Goal: Task Accomplishment & Management: Manage account settings

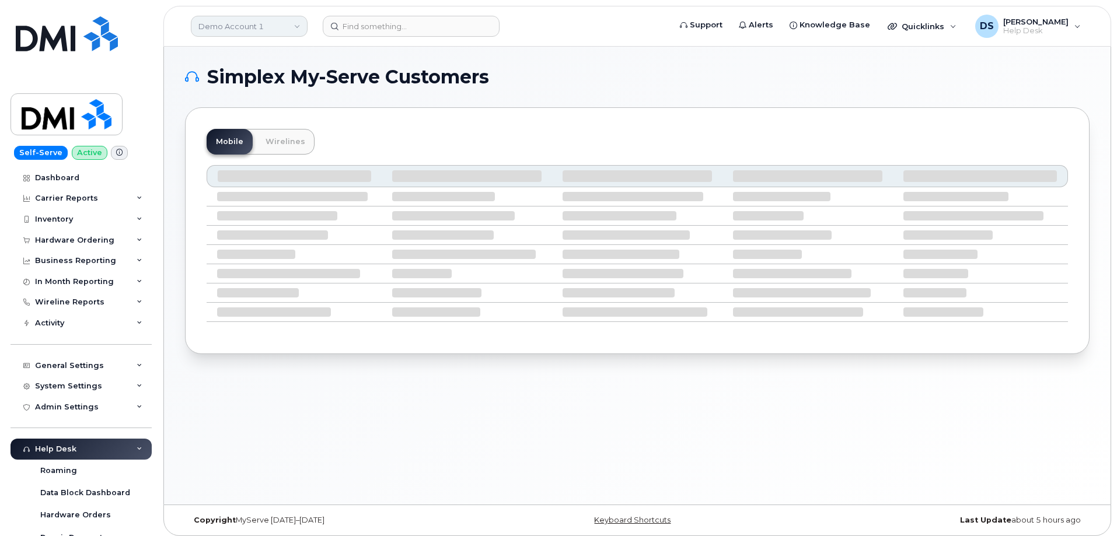
click at [299, 25] on link "Demo Account 1" at bounding box center [249, 26] width 117 height 21
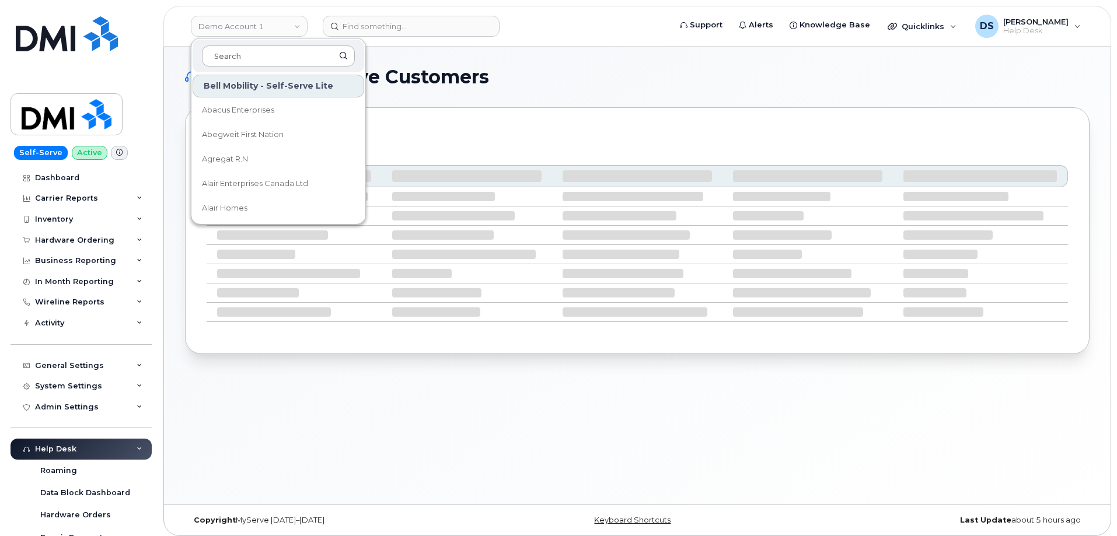
click at [255, 47] on input at bounding box center [278, 56] width 153 height 21
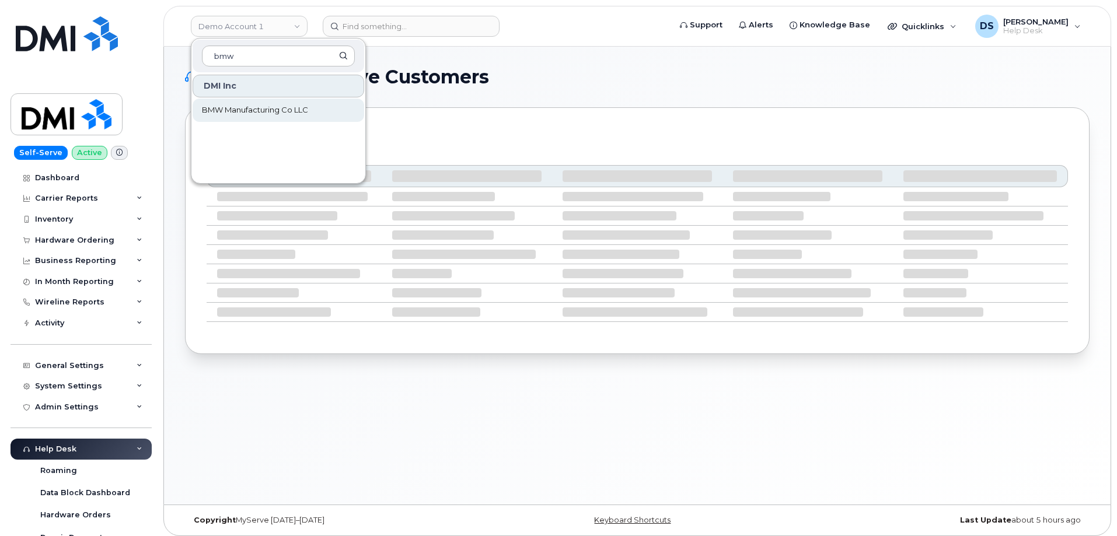
type input "bmw"
click at [266, 105] on span "BMW Manufacturing Co LLC" at bounding box center [255, 110] width 106 height 12
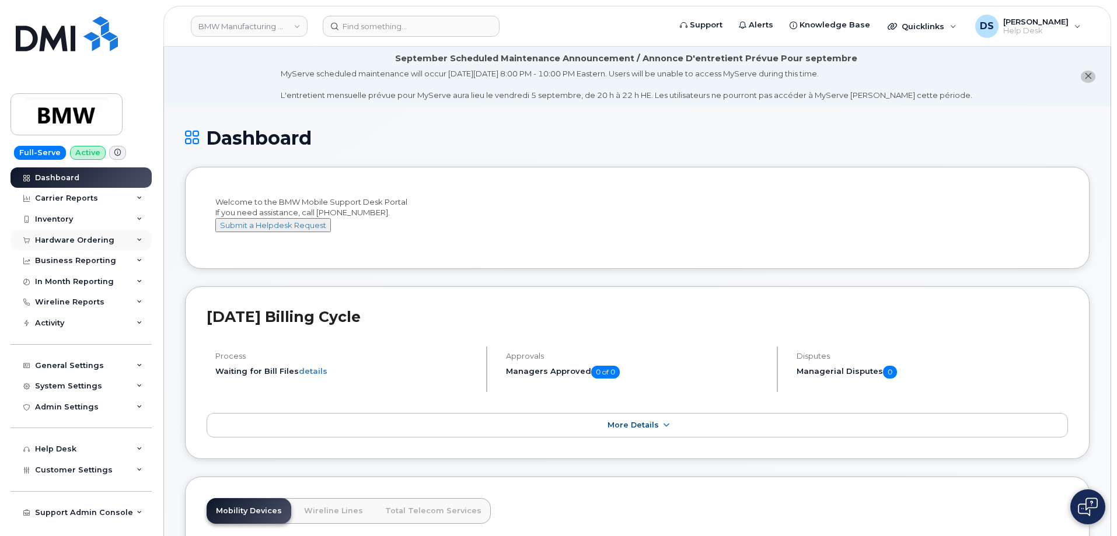
click at [142, 239] on icon at bounding box center [140, 241] width 6 height 6
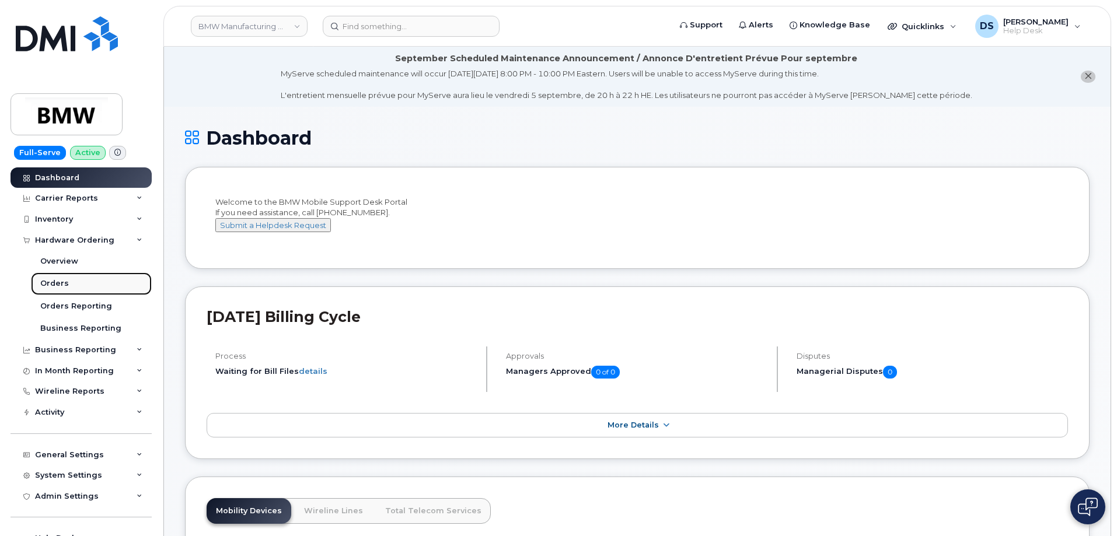
click at [68, 284] on link "Orders" at bounding box center [91, 284] width 121 height 22
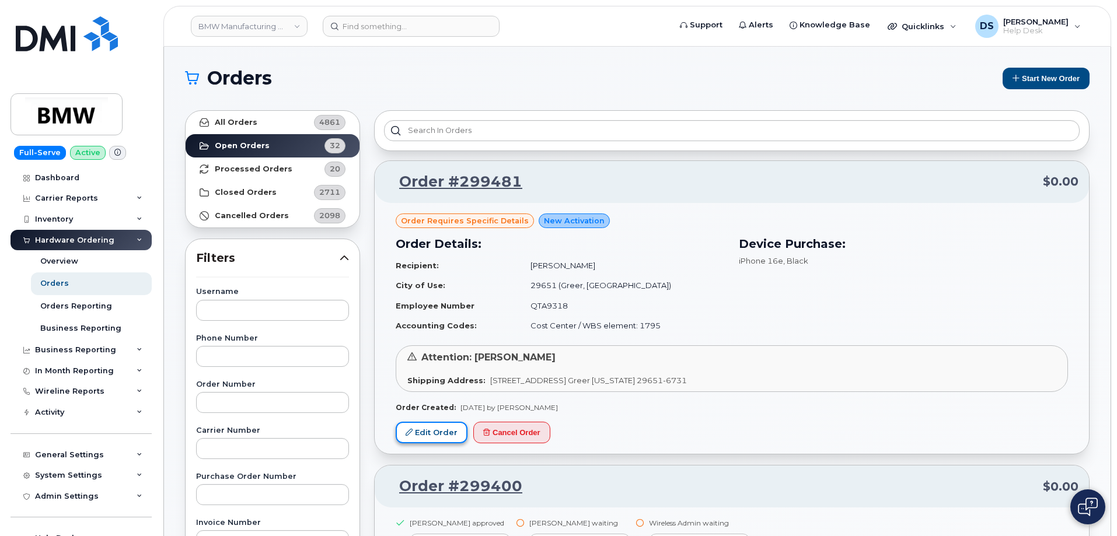
click at [441, 429] on link "Edit Order" at bounding box center [432, 433] width 72 height 22
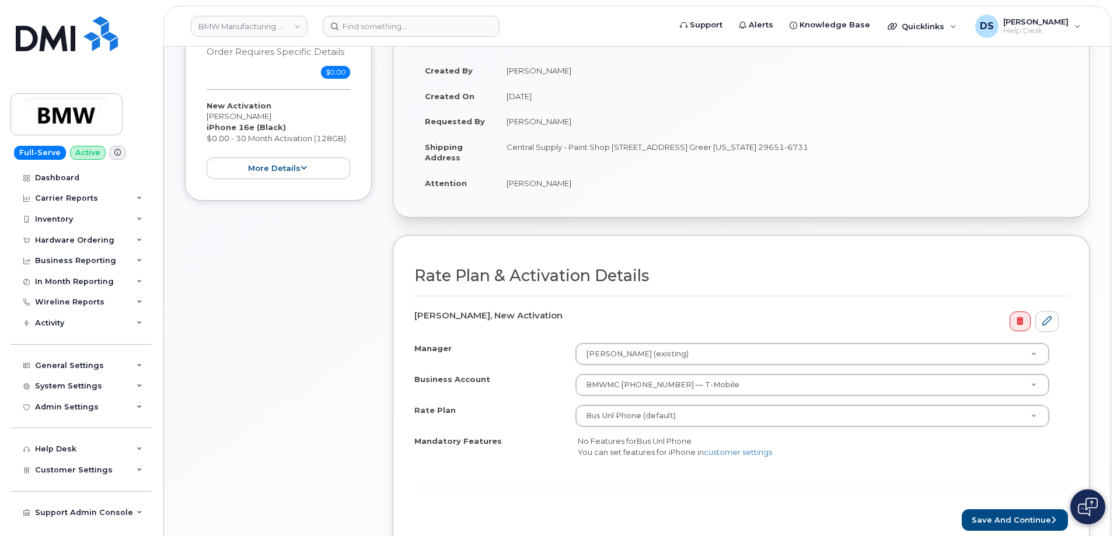
scroll to position [235, 0]
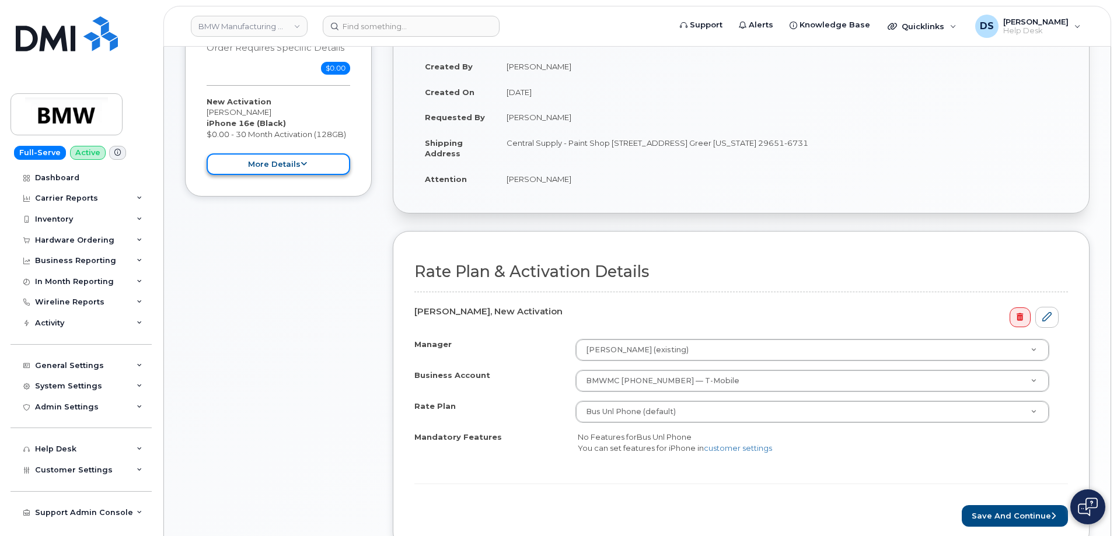
click at [321, 168] on button "more details" at bounding box center [279, 165] width 144 height 22
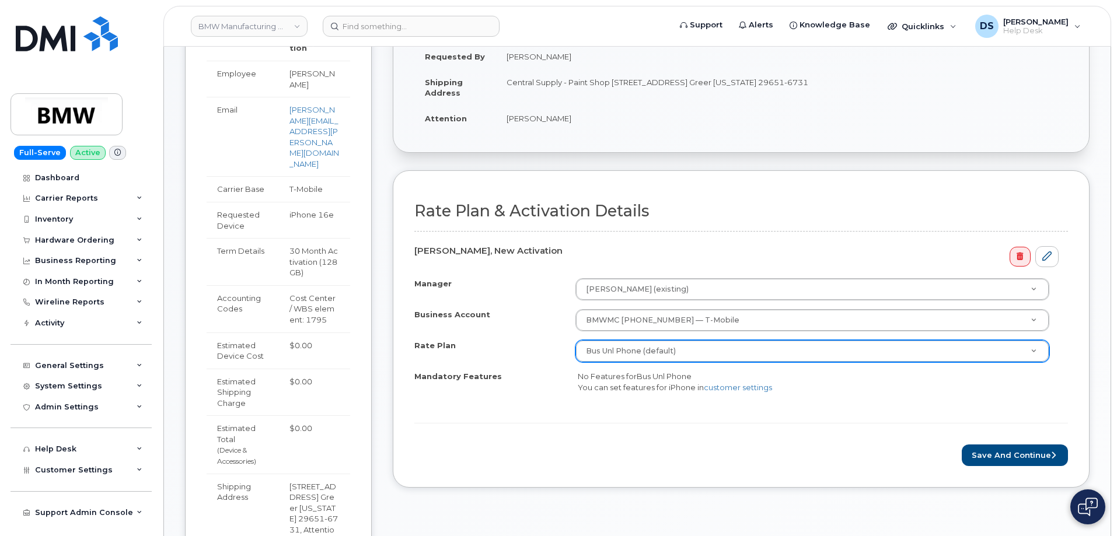
scroll to position [410, 0]
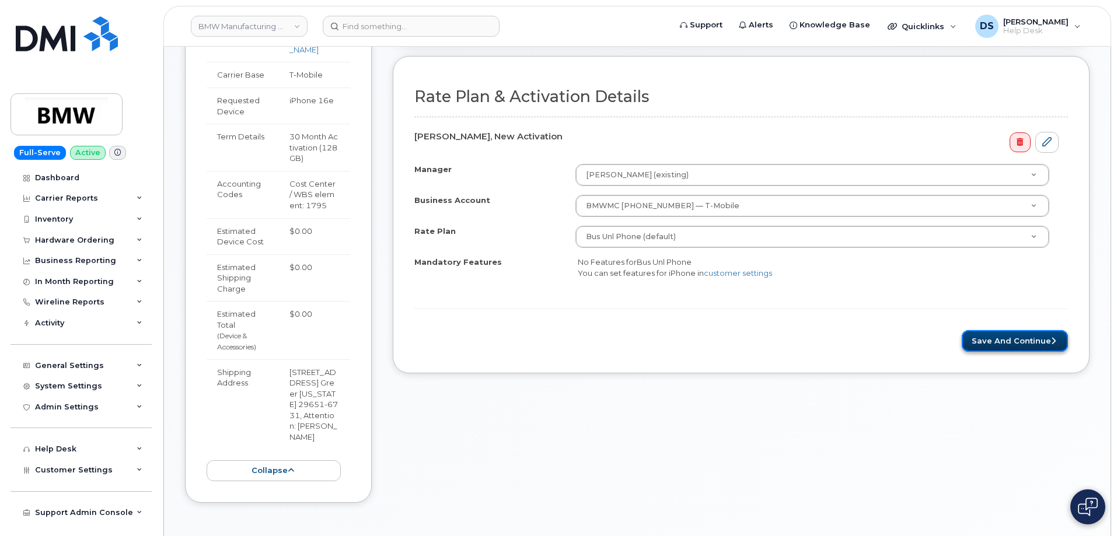
click at [1023, 340] on button "Save and Continue" at bounding box center [1015, 341] width 106 height 22
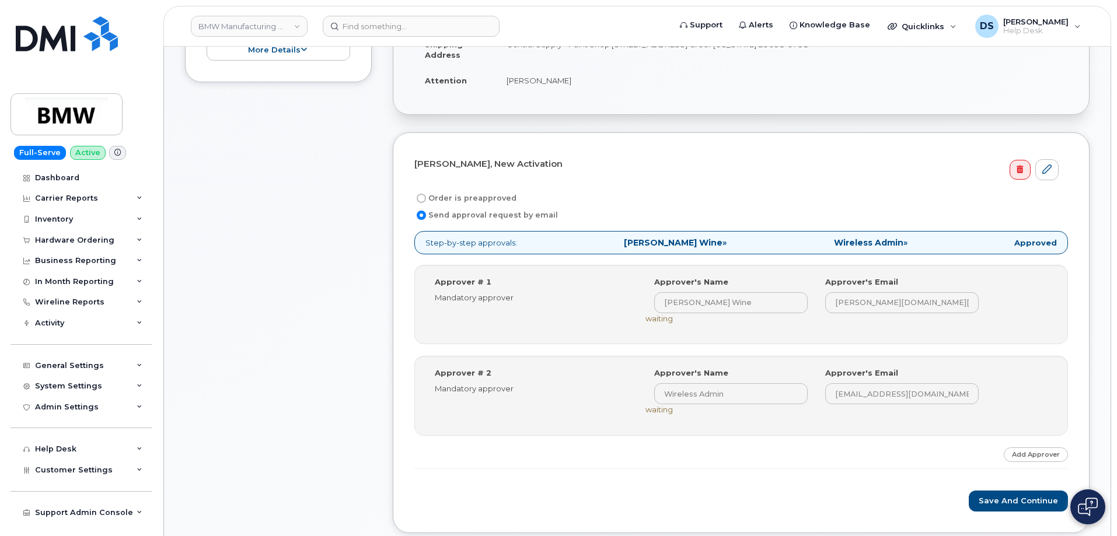
scroll to position [350, 0]
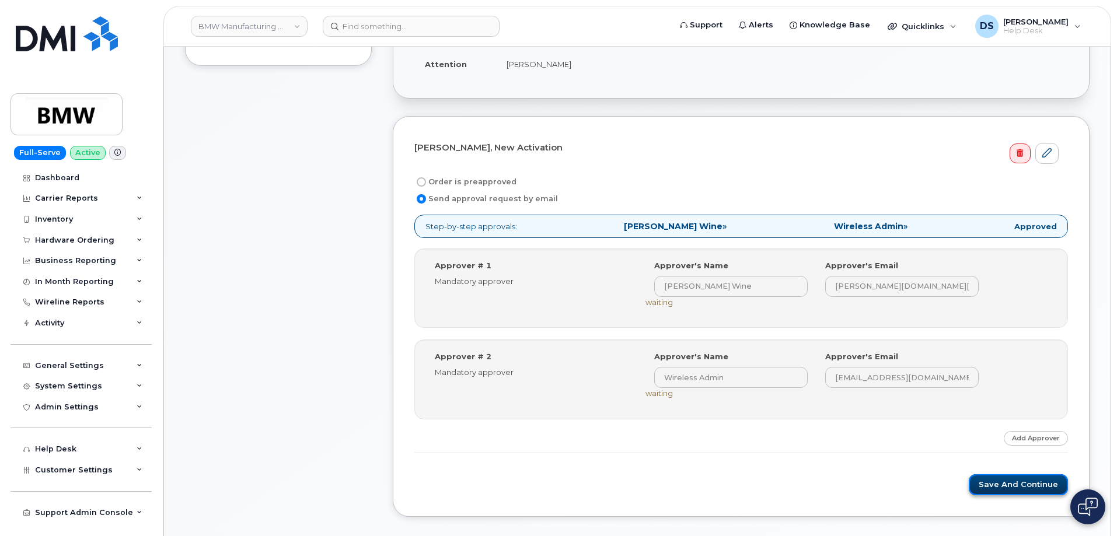
click at [1013, 483] on button "Save and Continue" at bounding box center [1018, 486] width 99 height 22
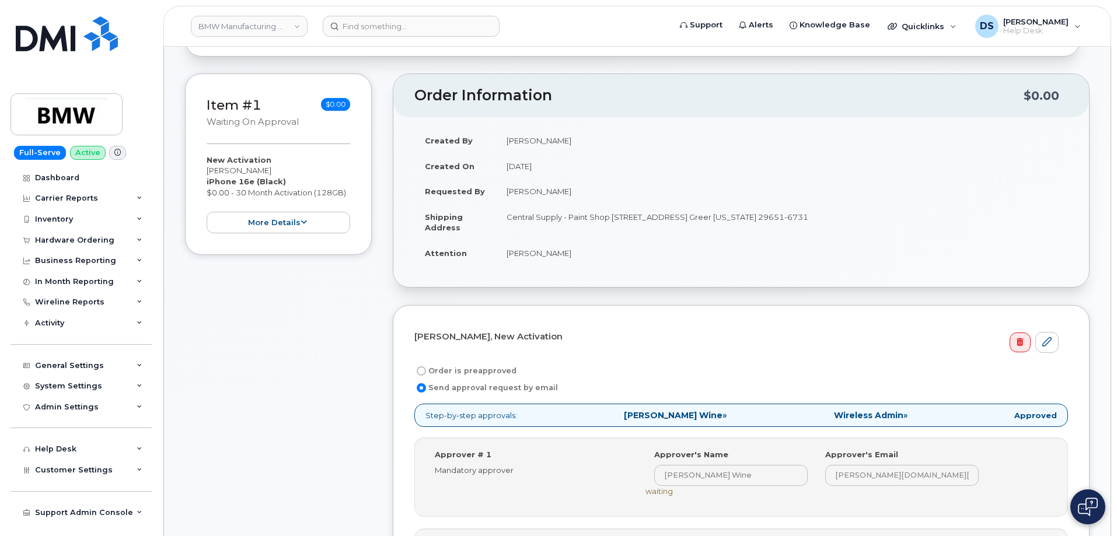
scroll to position [350, 0]
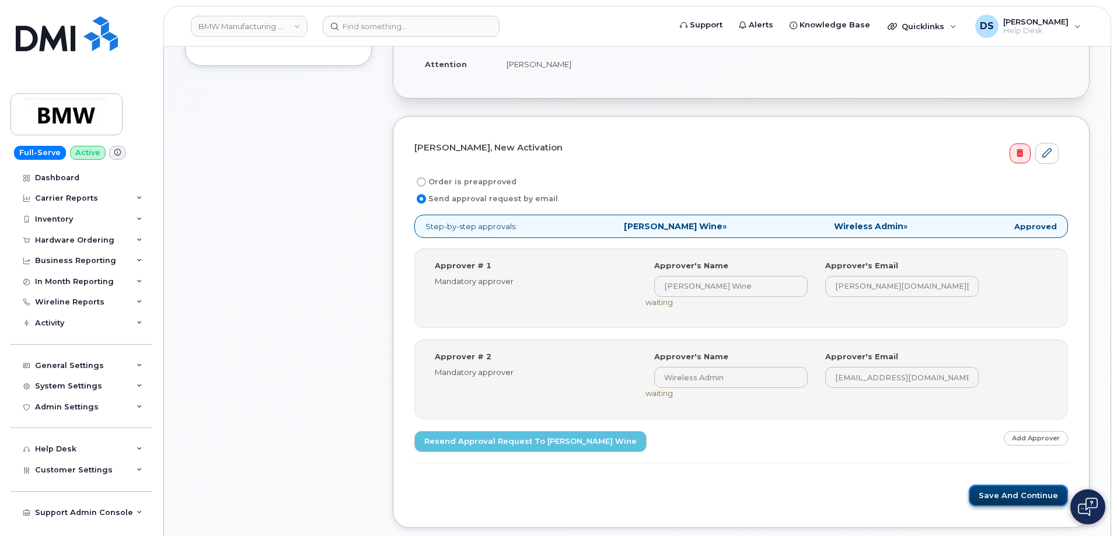
click at [1025, 500] on button "Save and Continue" at bounding box center [1018, 496] width 99 height 22
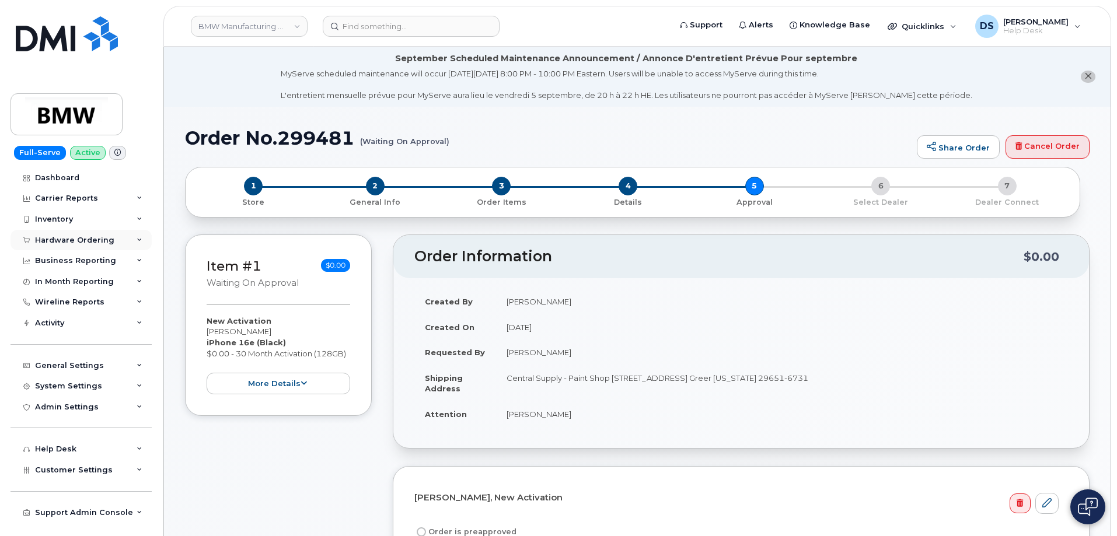
click at [141, 239] on icon at bounding box center [140, 241] width 6 height 6
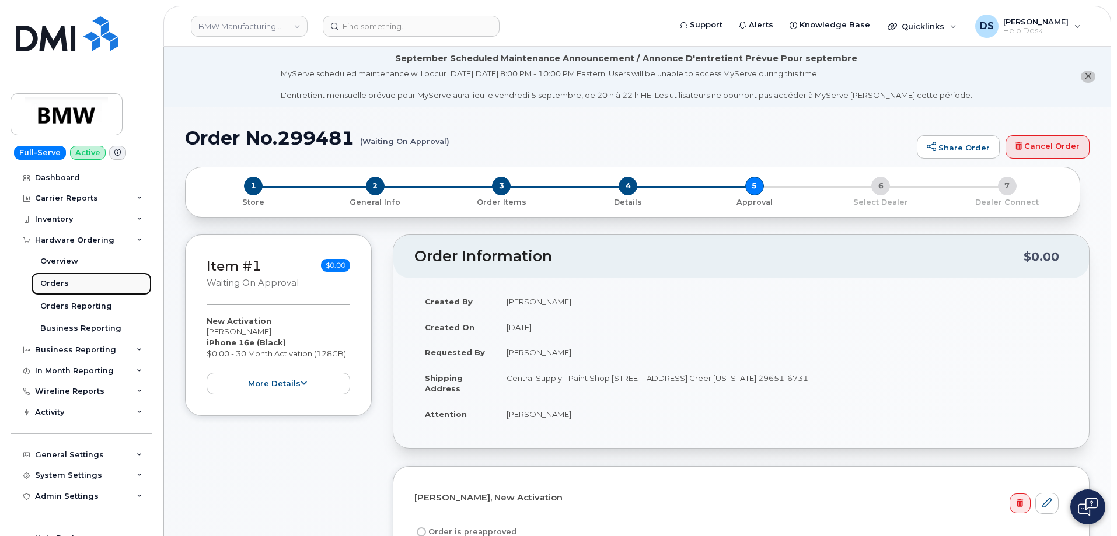
click at [68, 280] on link "Orders" at bounding box center [91, 284] width 121 height 22
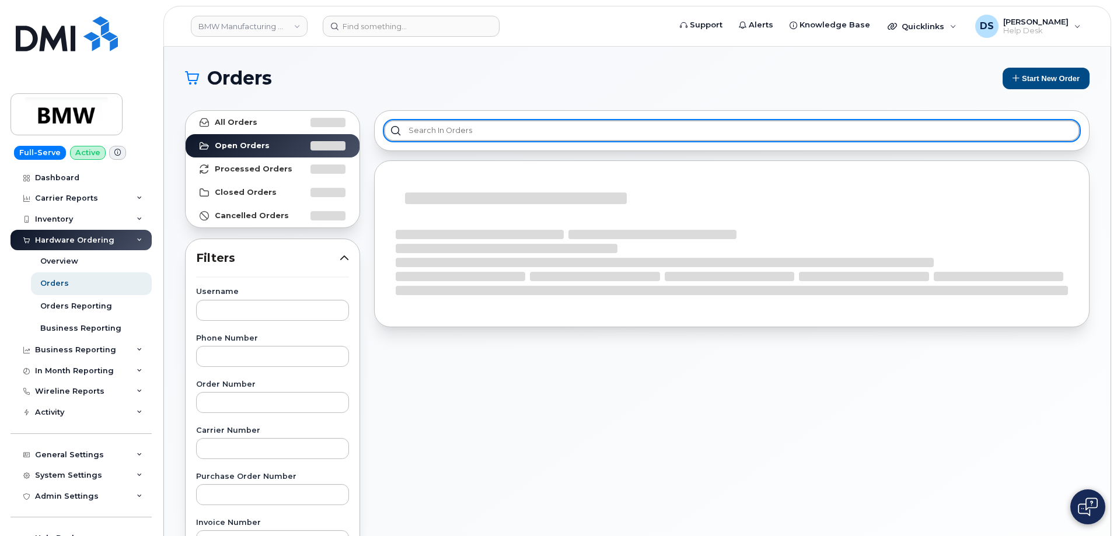
click at [435, 125] on input "text" at bounding box center [732, 130] width 696 height 21
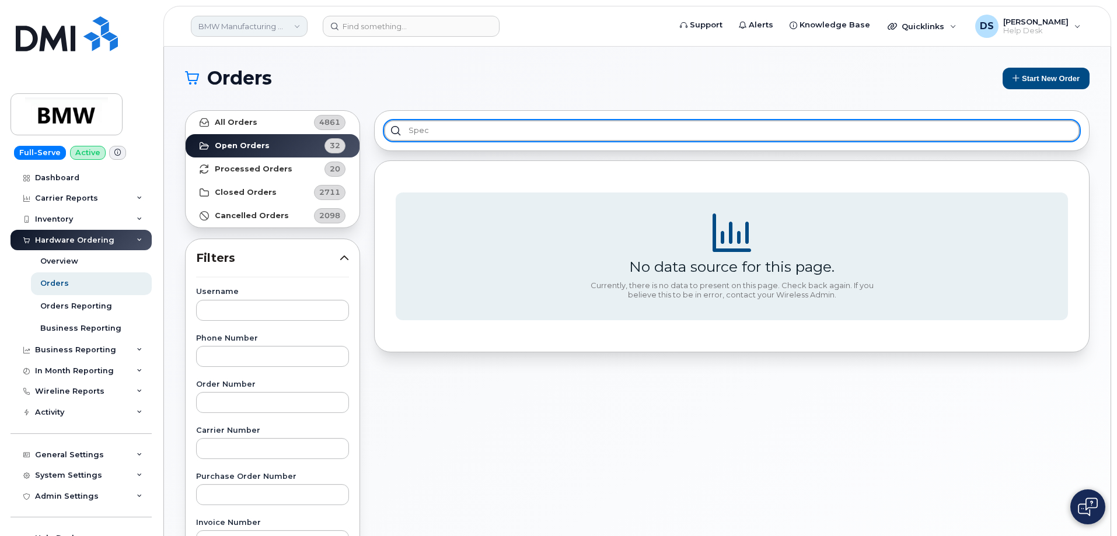
type input "spec"
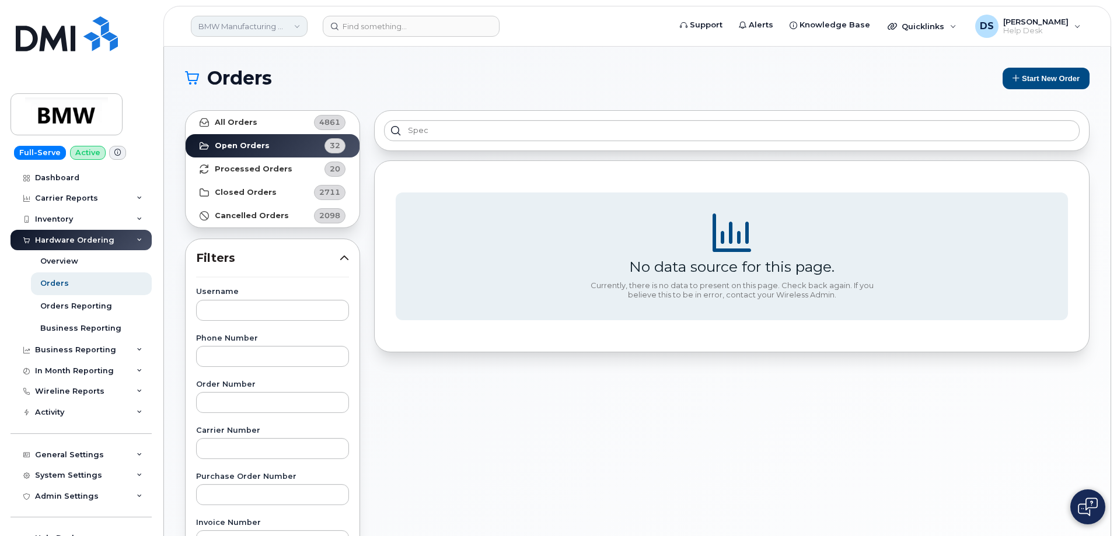
click at [295, 27] on link "BMW Manufacturing Co LLC" at bounding box center [249, 26] width 117 height 21
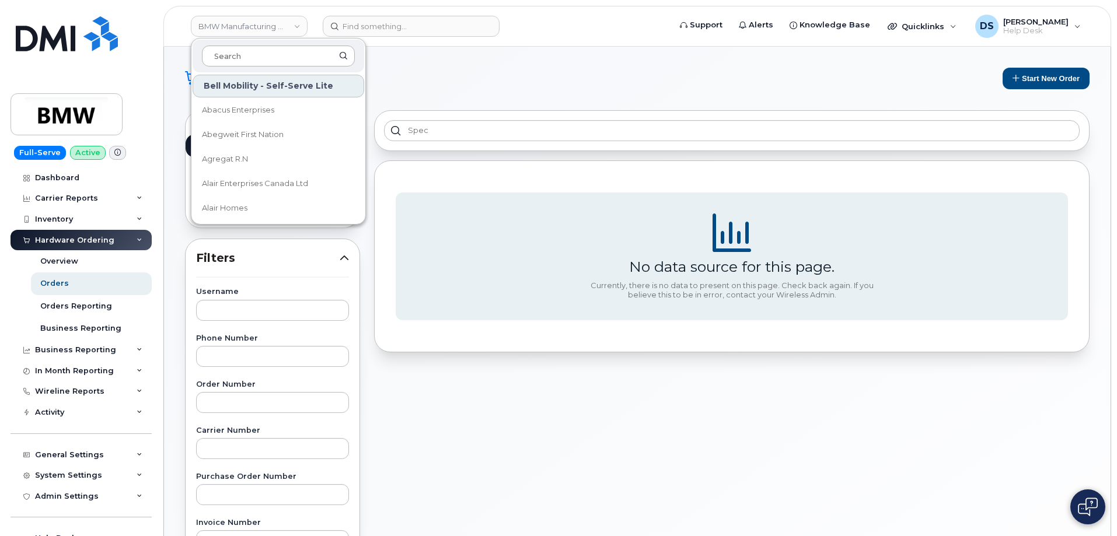
drag, startPoint x: 248, startPoint y: 51, endPoint x: 259, endPoint y: 50, distance: 11.2
click at [251, 47] on input at bounding box center [278, 56] width 153 height 21
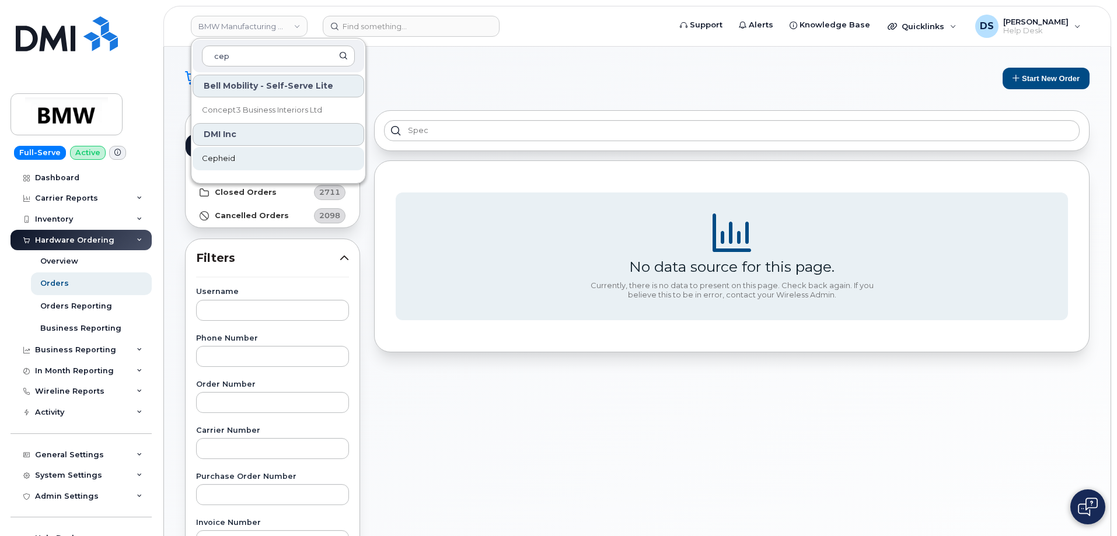
type input "cep"
click at [227, 160] on span "Cepheid" at bounding box center [218, 159] width 33 height 12
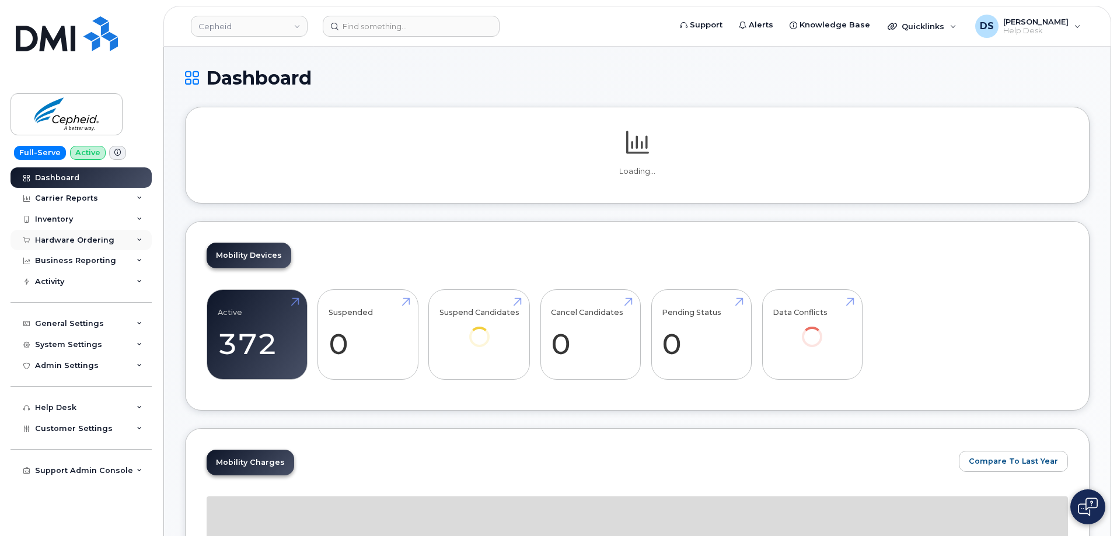
click at [145, 237] on div "Hardware Ordering" at bounding box center [81, 240] width 141 height 21
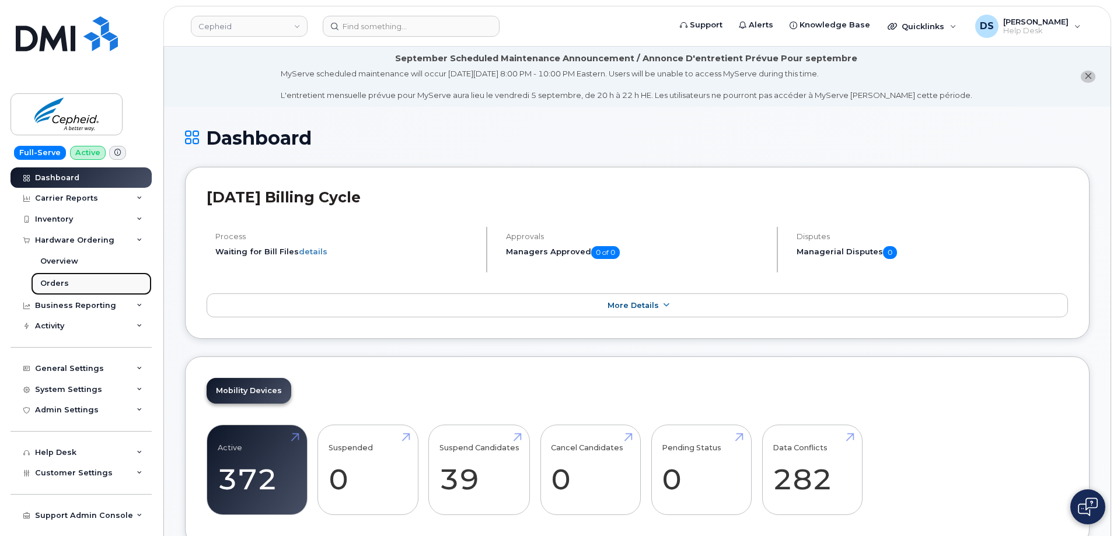
click at [61, 284] on div "Orders" at bounding box center [54, 283] width 29 height 11
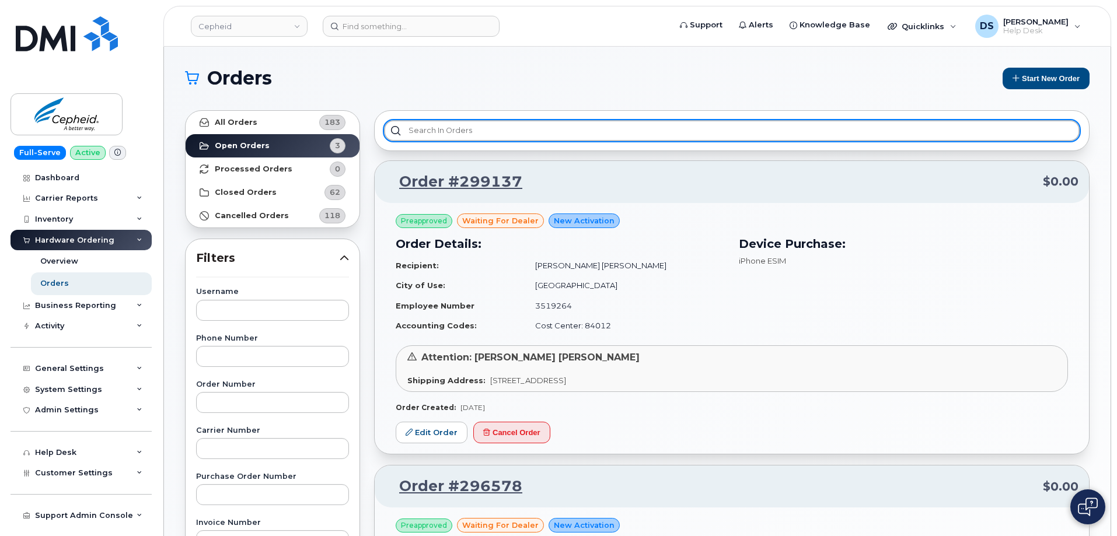
drag, startPoint x: 511, startPoint y: 126, endPoint x: 506, endPoint y: 117, distance: 10.2
click at [518, 122] on input "text" at bounding box center [732, 130] width 696 height 21
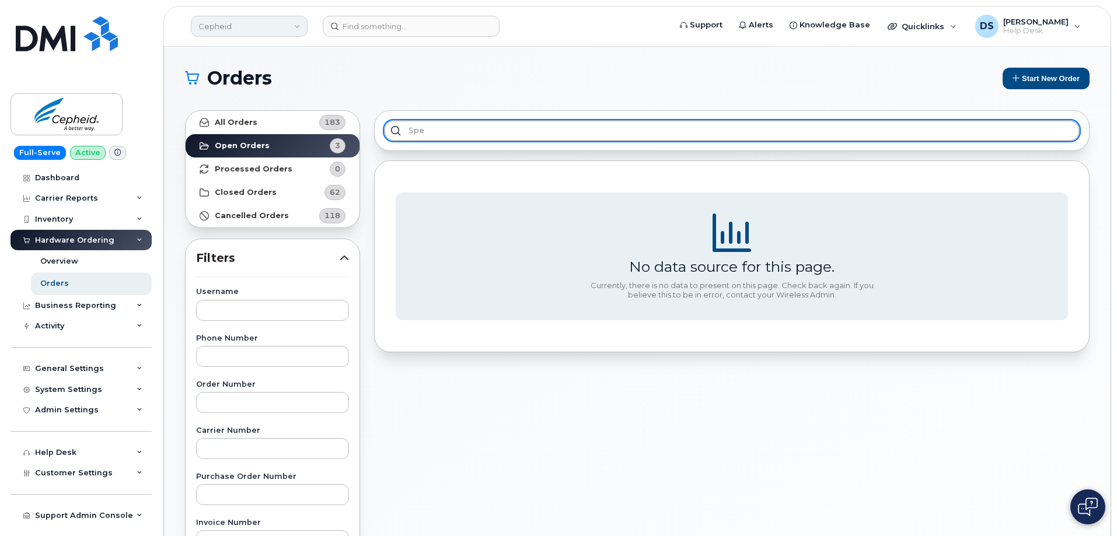
type input "spe"
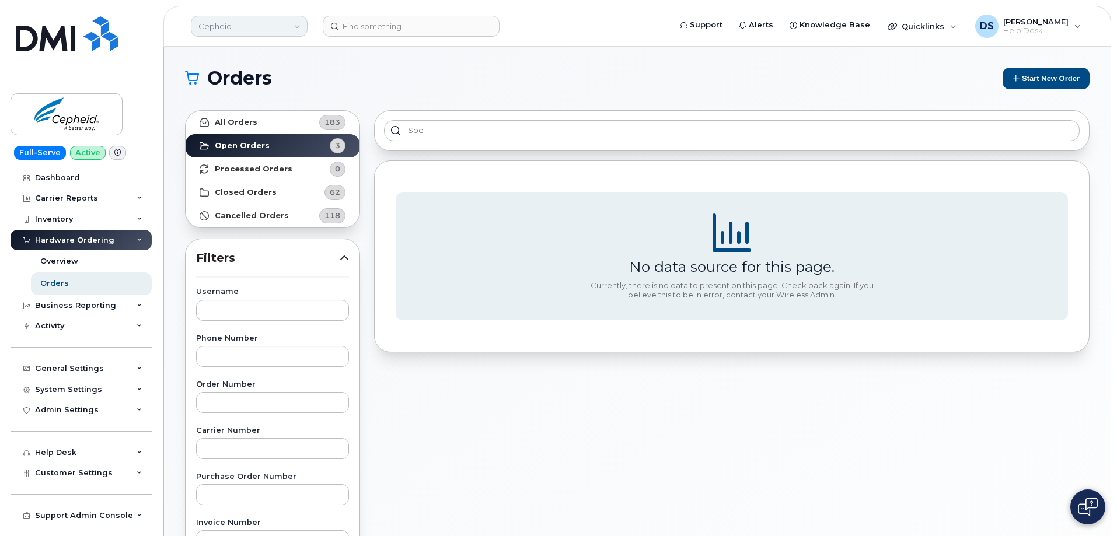
click at [295, 22] on link "Cepheid" at bounding box center [249, 26] width 117 height 21
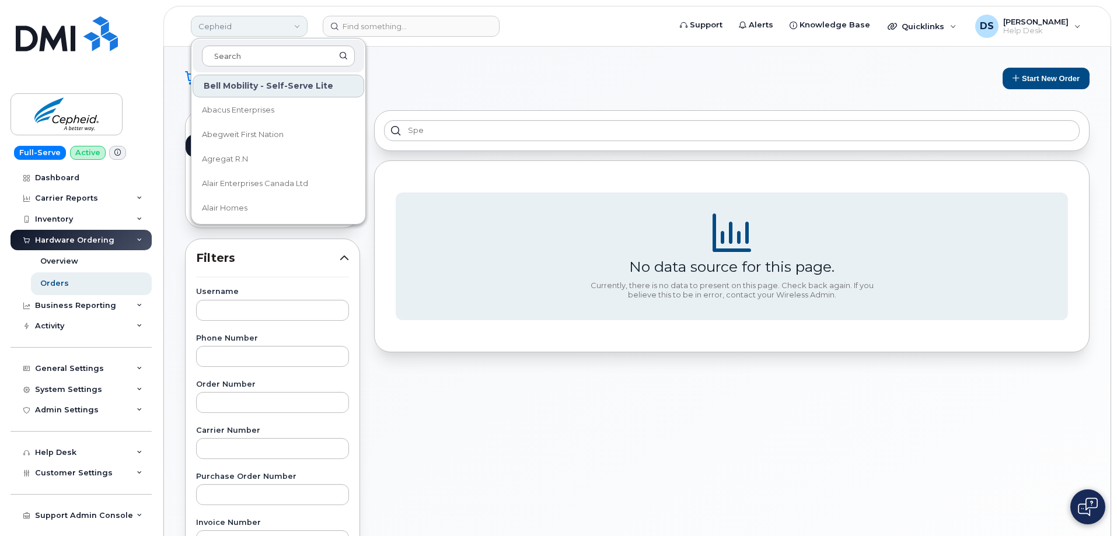
click at [246, 48] on input at bounding box center [278, 56] width 153 height 21
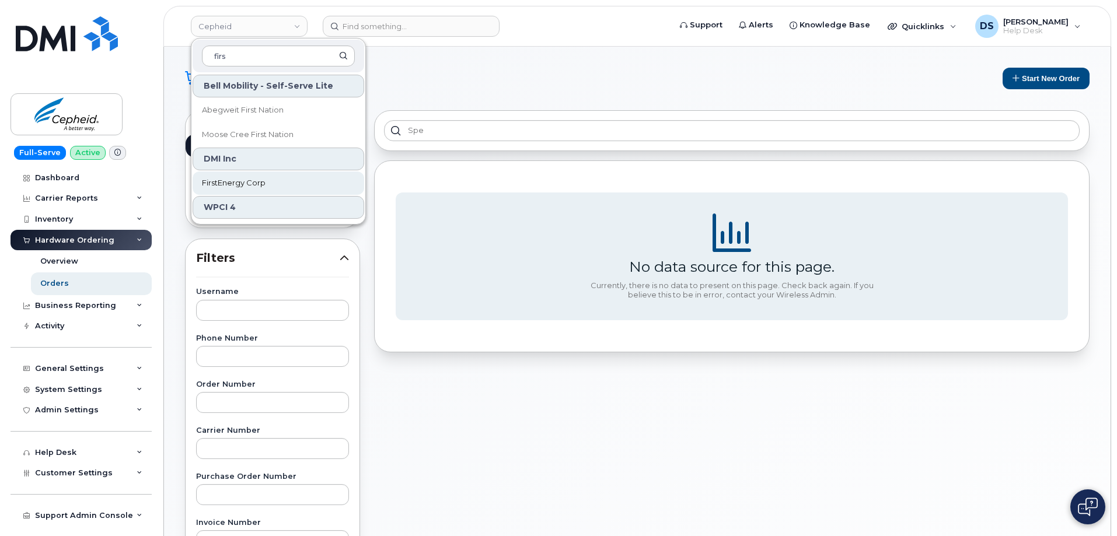
type input "firs"
click at [234, 186] on span "FirstEnergy Corp" at bounding box center [234, 183] width 64 height 12
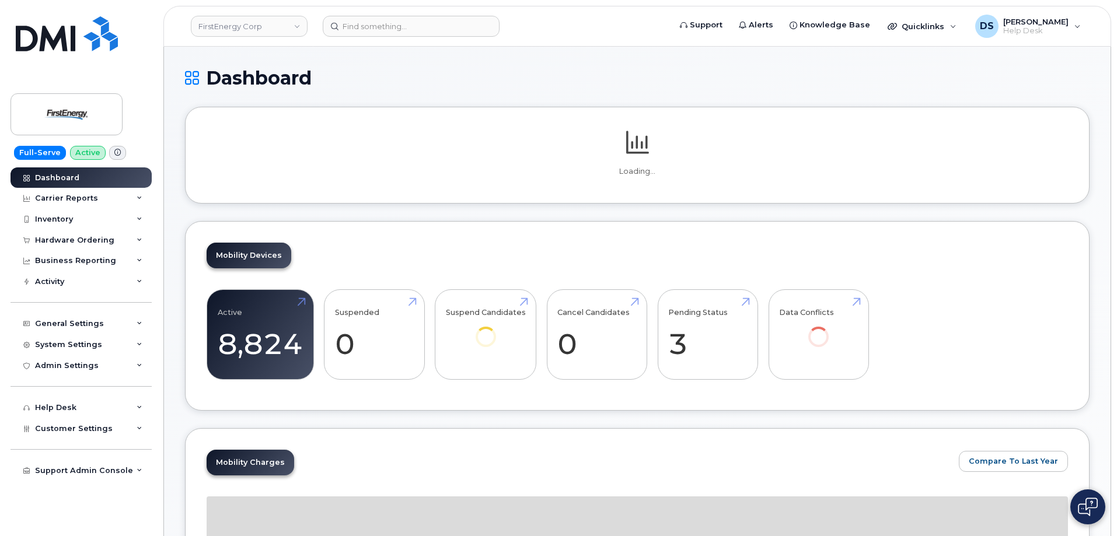
click at [140, 239] on icon at bounding box center [140, 241] width 6 height 6
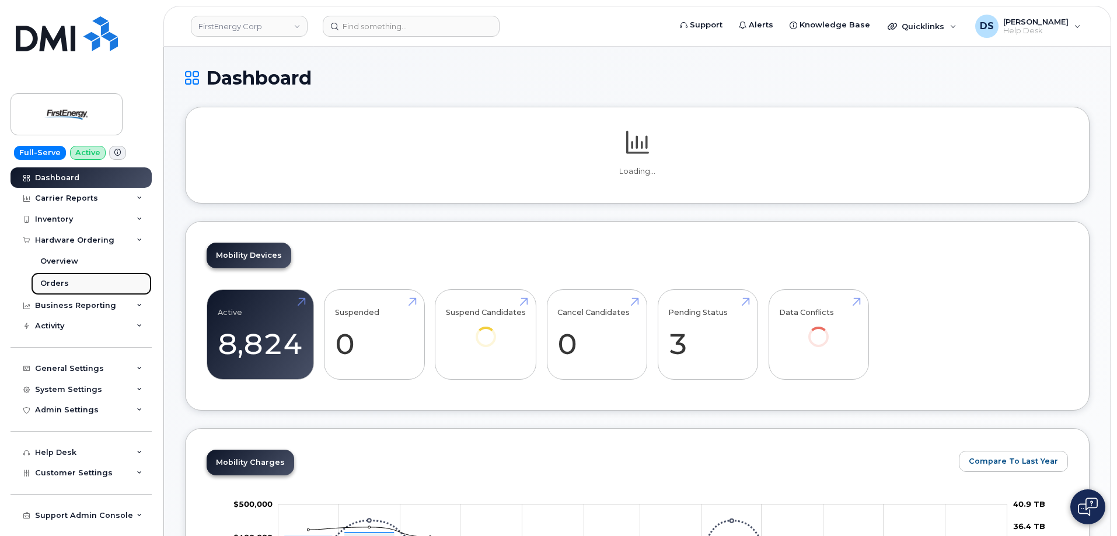
click at [64, 280] on div "Orders" at bounding box center [54, 283] width 29 height 11
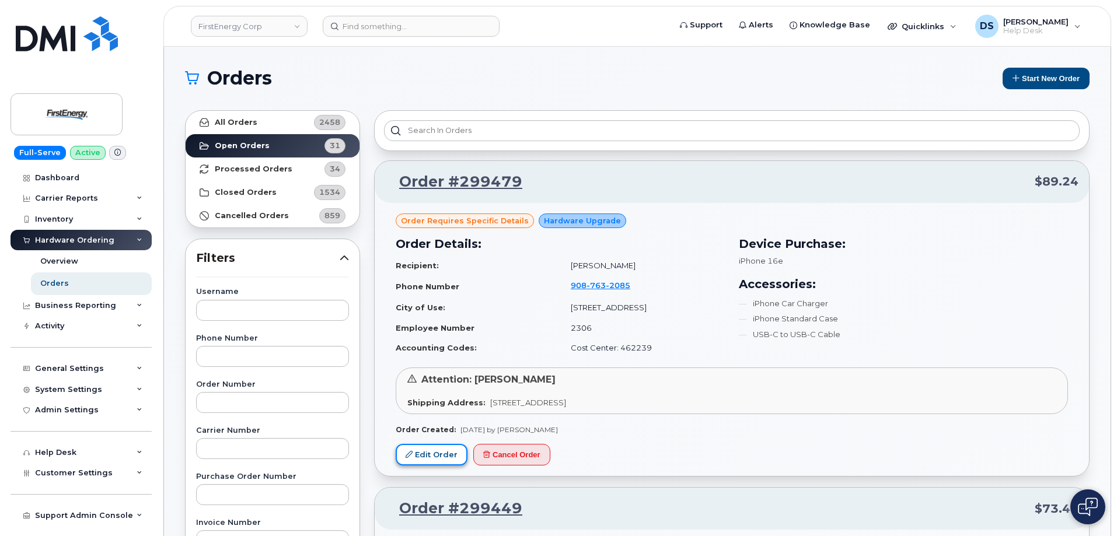
click at [438, 449] on link "Edit Order" at bounding box center [432, 455] width 72 height 22
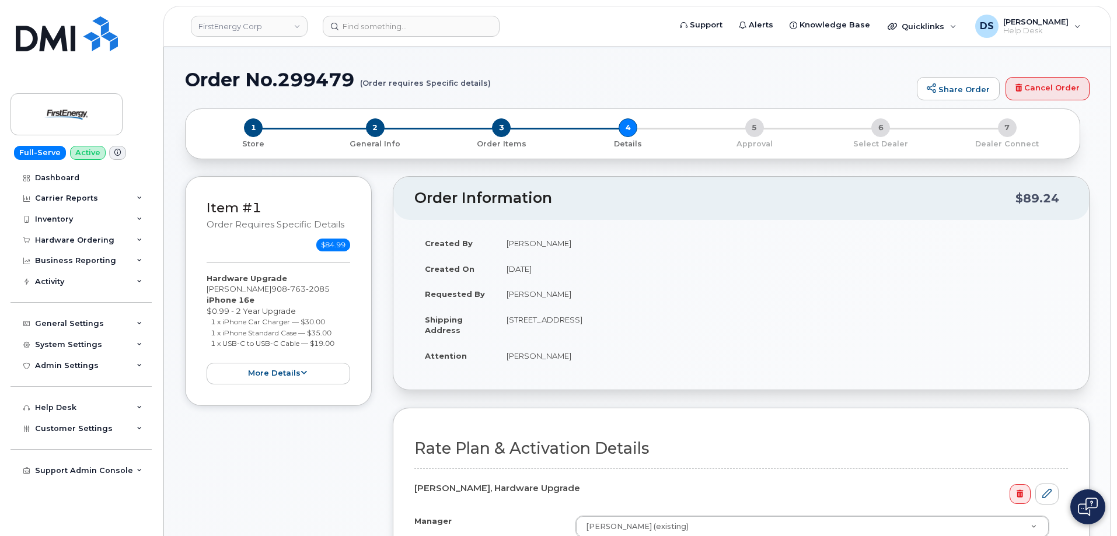
scroll to position [525, 0]
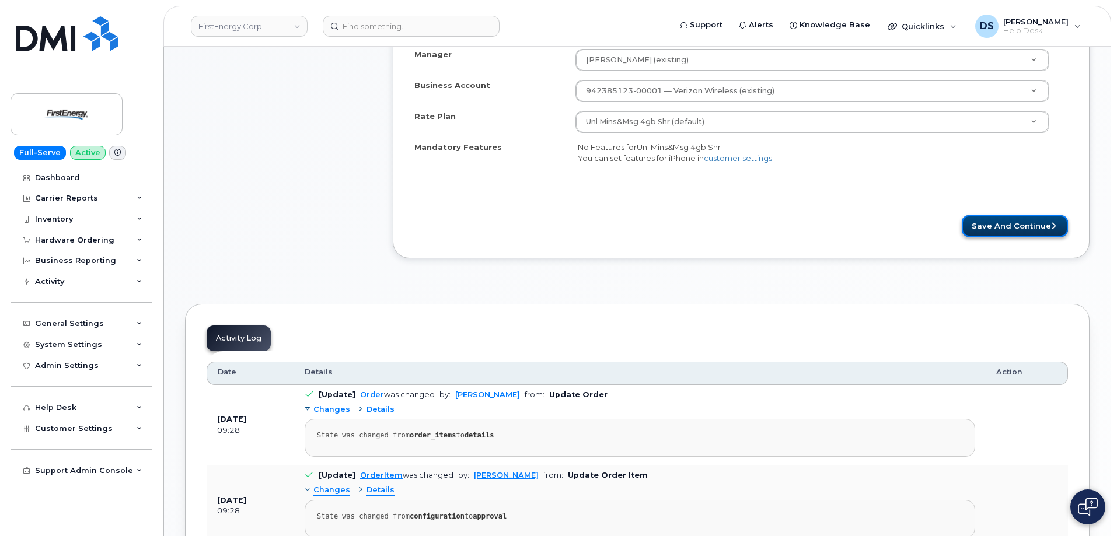
click at [1003, 229] on button "Save and Continue" at bounding box center [1015, 226] width 106 height 22
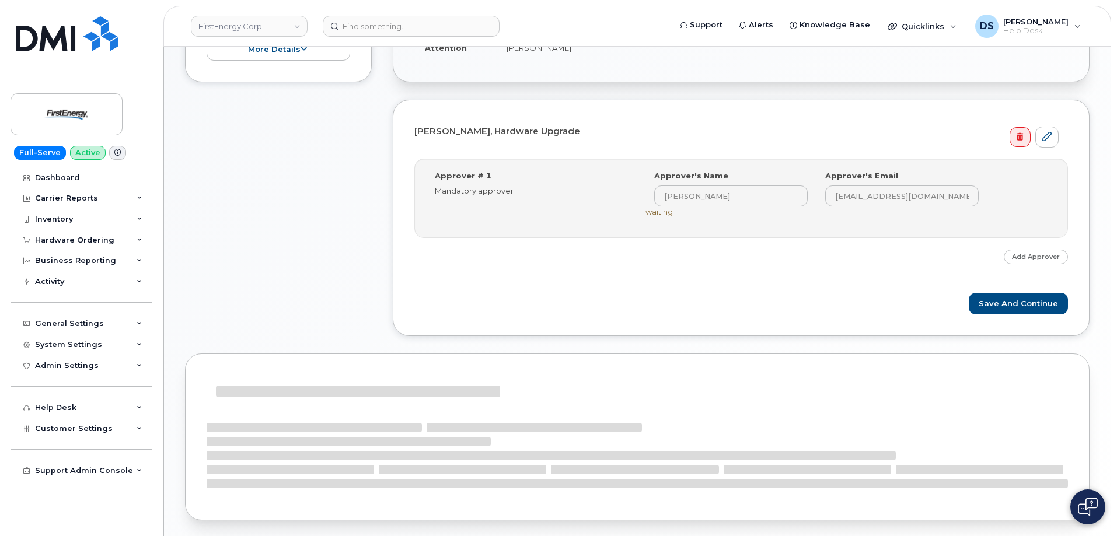
scroll to position [427, 0]
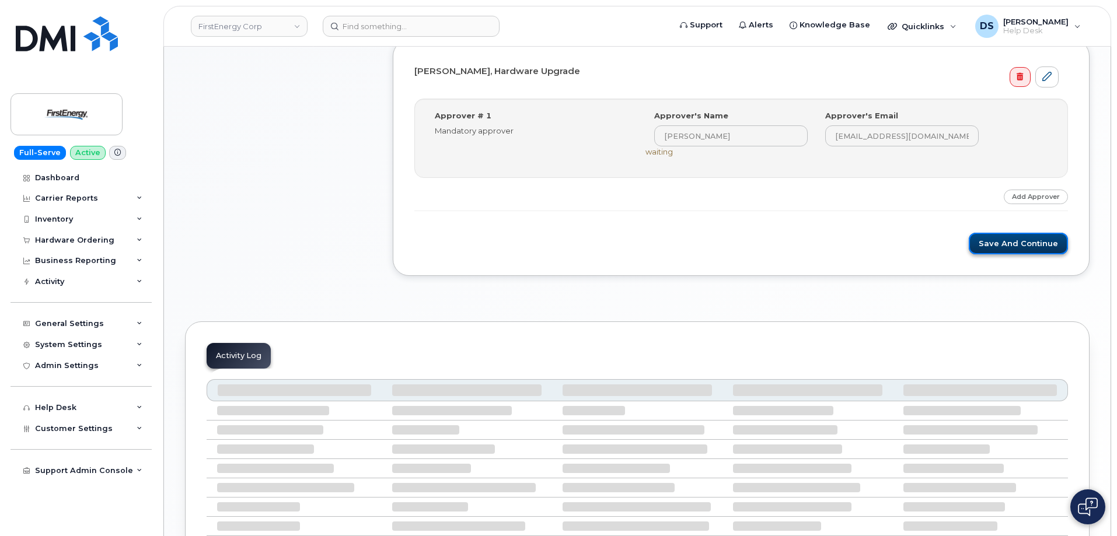
click at [1016, 244] on button "Save and Continue" at bounding box center [1018, 244] width 99 height 22
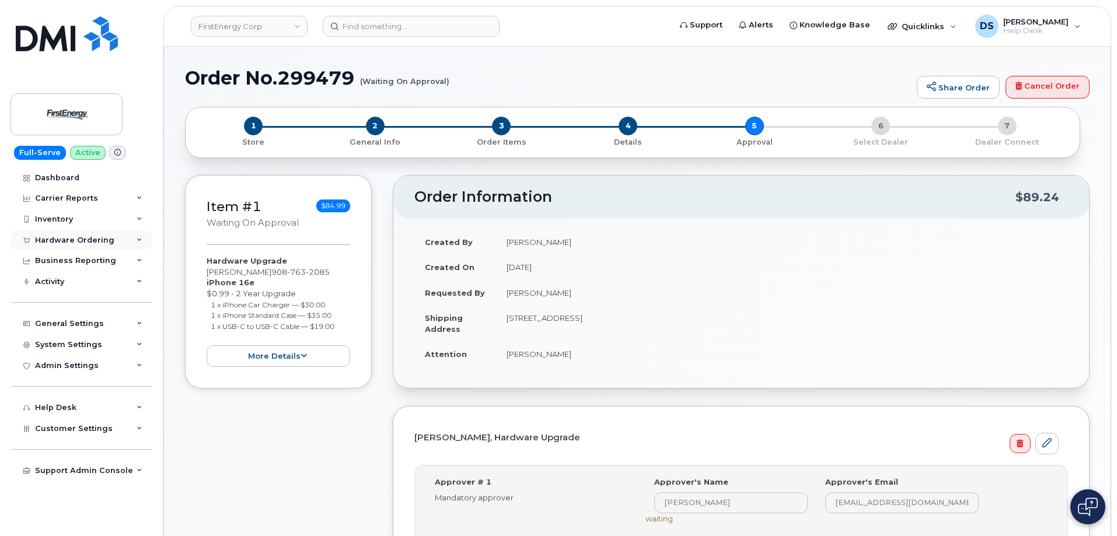
click at [138, 236] on div "Hardware Ordering" at bounding box center [81, 240] width 141 height 21
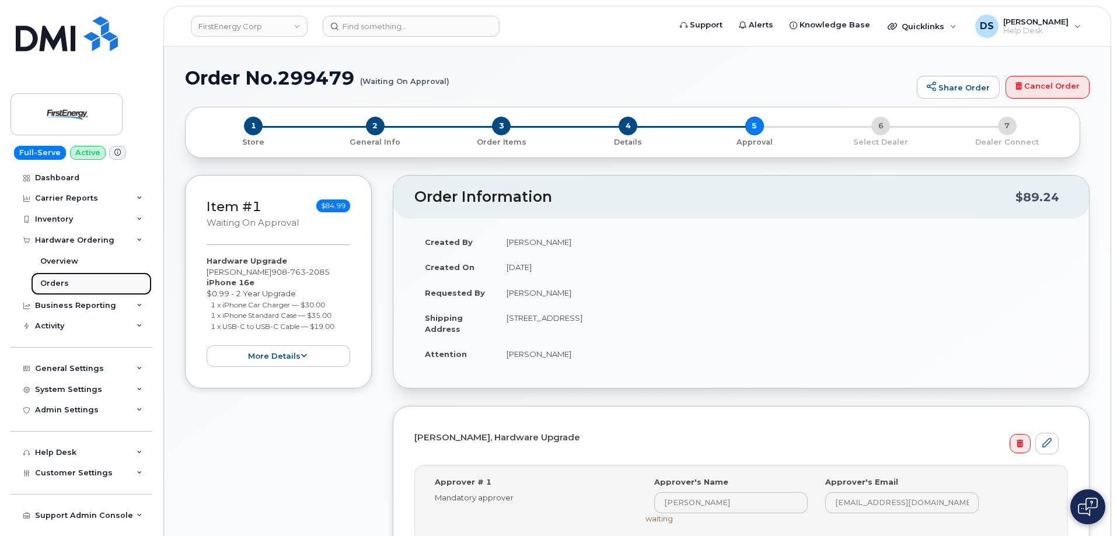
click at [71, 281] on link "Orders" at bounding box center [91, 284] width 121 height 22
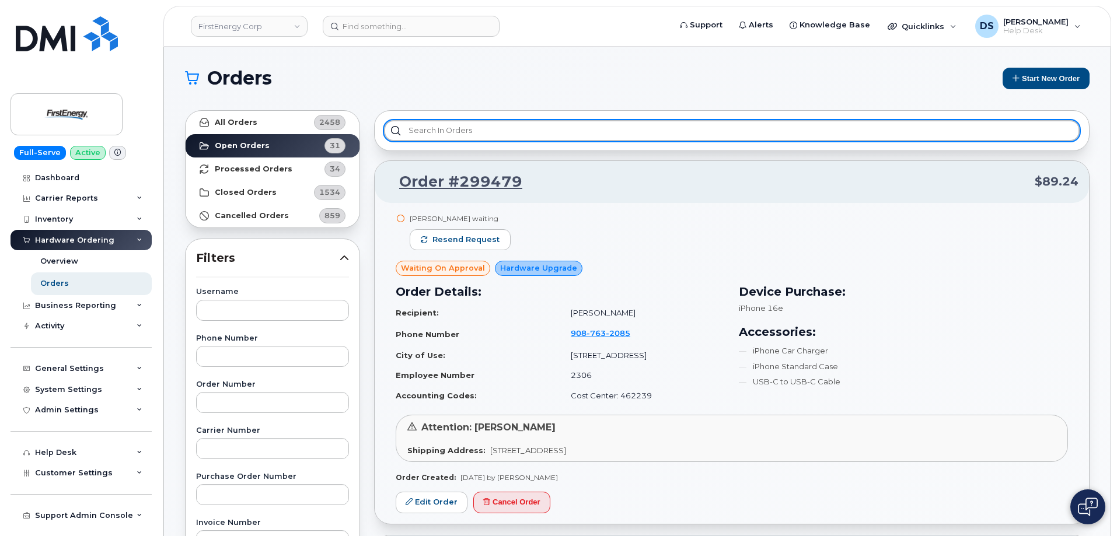
click at [437, 132] on input "text" at bounding box center [732, 130] width 696 height 21
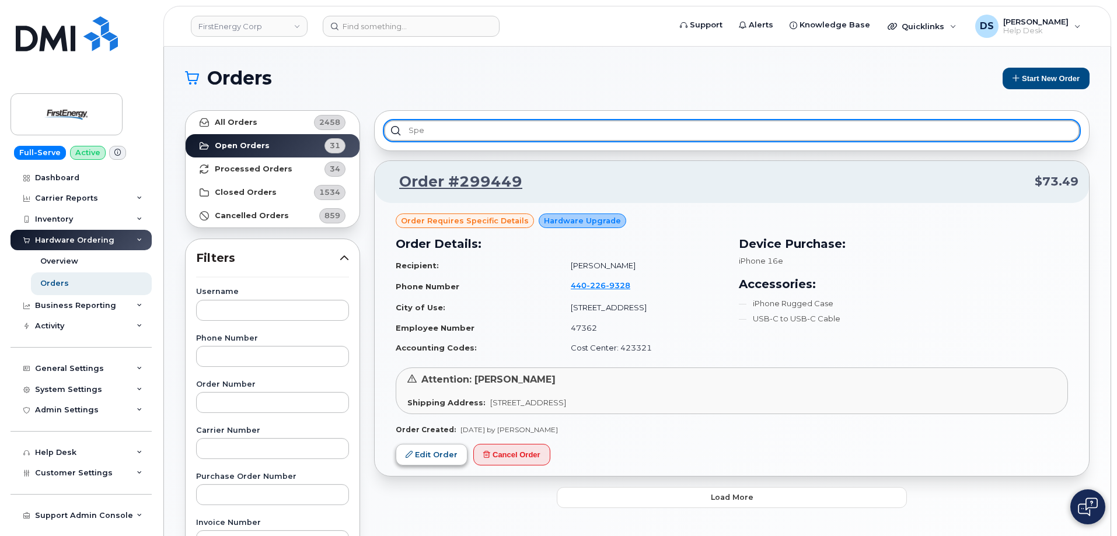
type input "spe"
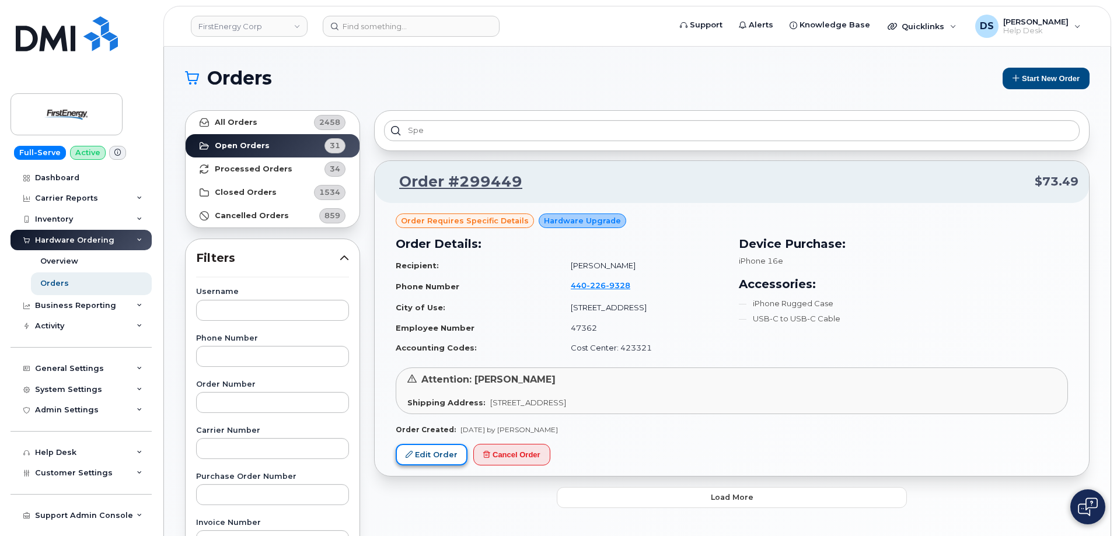
click at [442, 457] on link "Edit Order" at bounding box center [432, 455] width 72 height 22
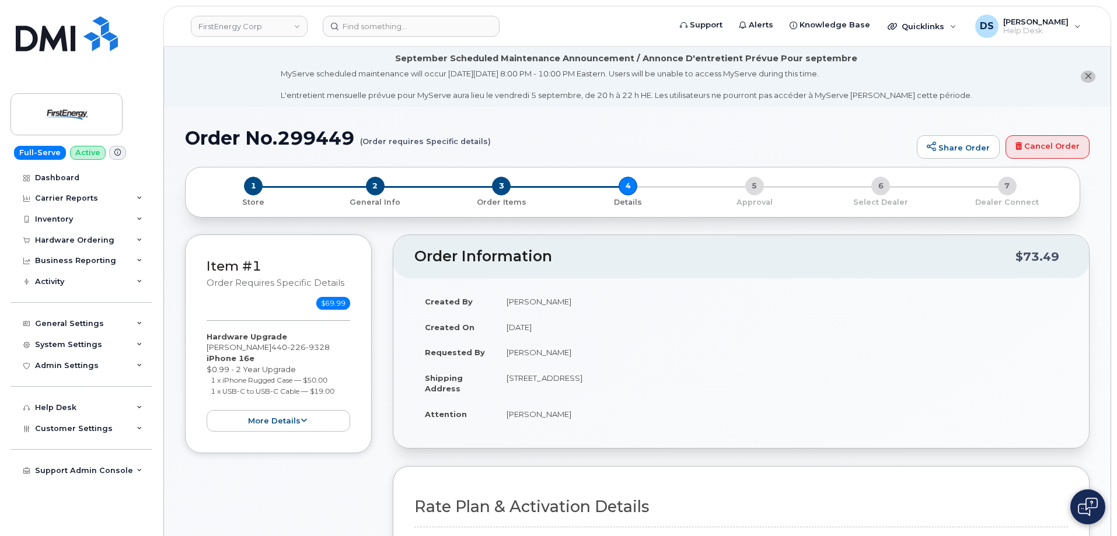
scroll to position [292, 0]
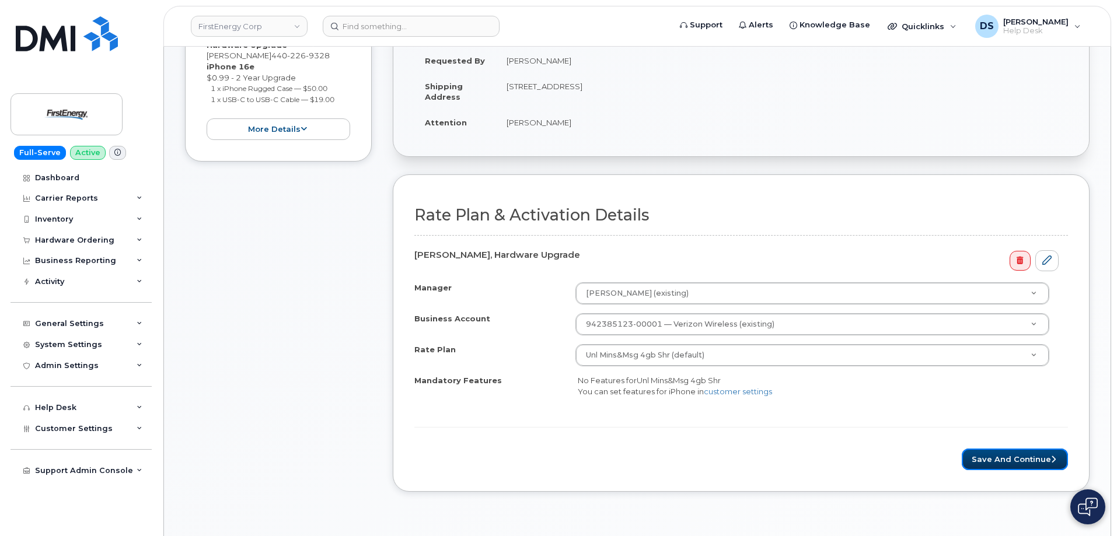
drag, startPoint x: 979, startPoint y: 455, endPoint x: 781, endPoint y: 428, distance: 200.3
click at [979, 455] on button "Save and Continue" at bounding box center [1015, 460] width 106 height 22
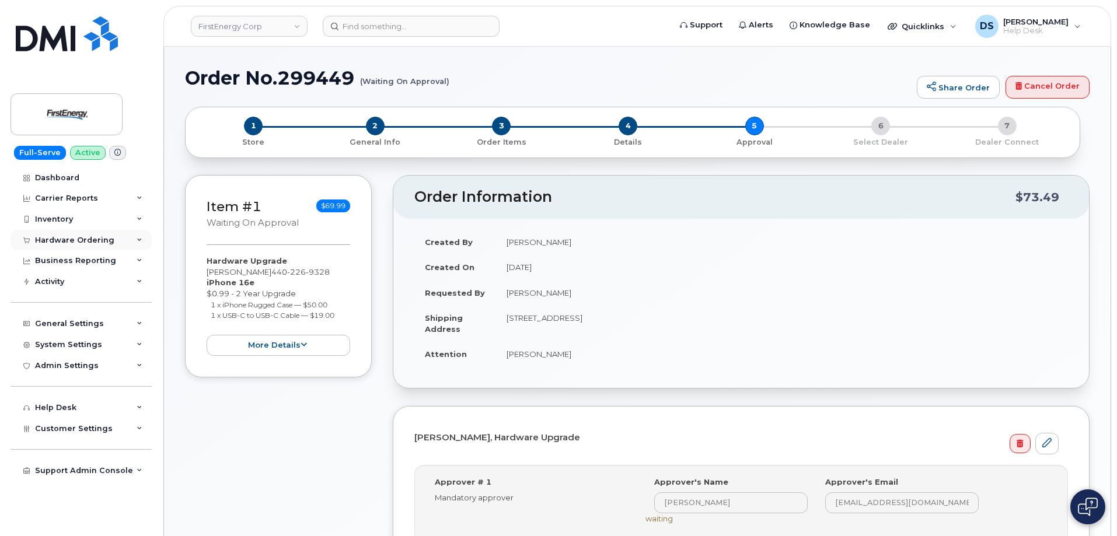
click at [141, 240] on icon at bounding box center [140, 241] width 6 height 6
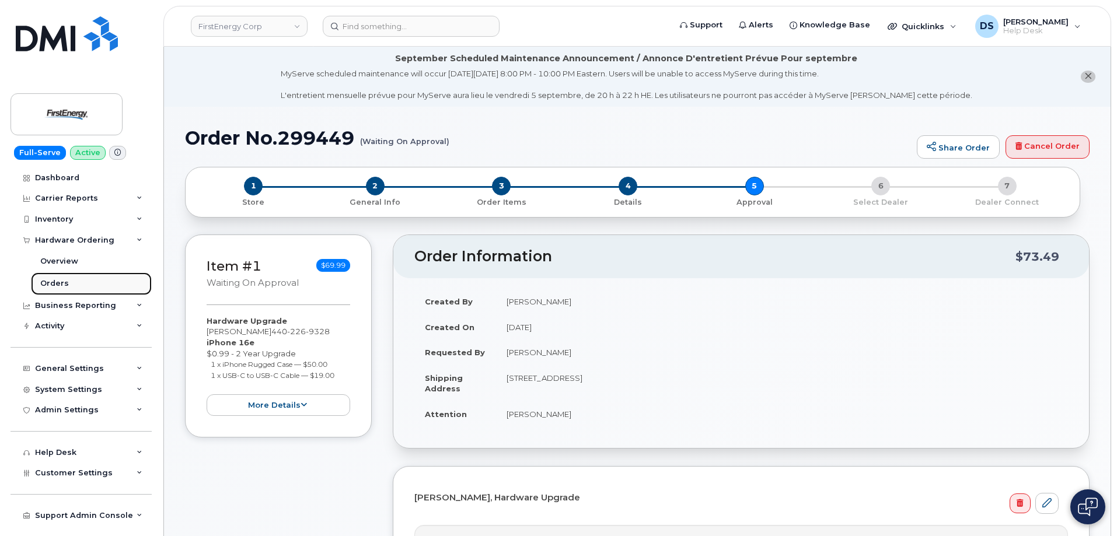
click at [67, 284] on link "Orders" at bounding box center [91, 284] width 121 height 22
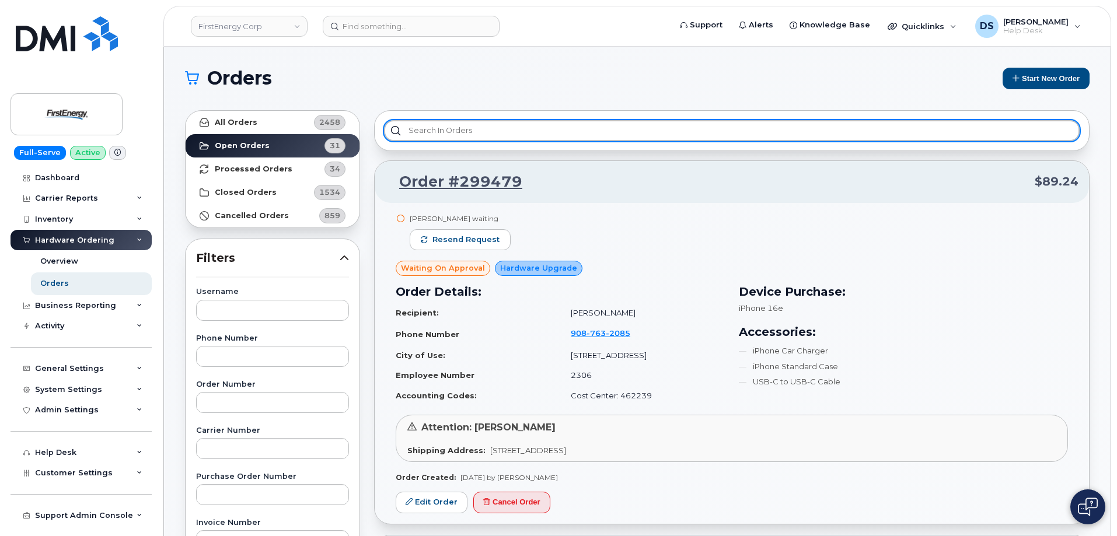
click at [442, 132] on input "text" at bounding box center [732, 130] width 696 height 21
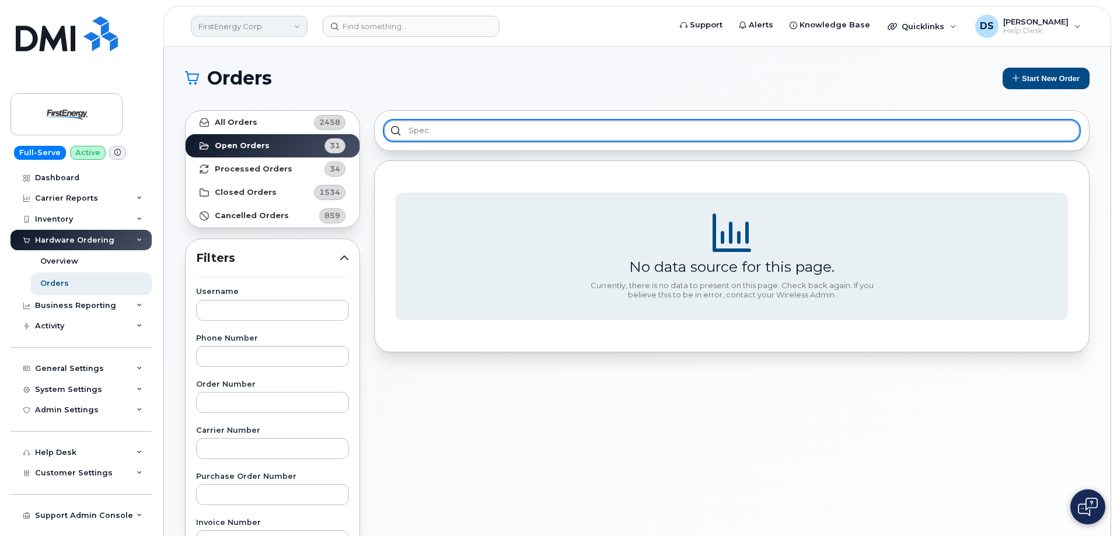
type input "spec"
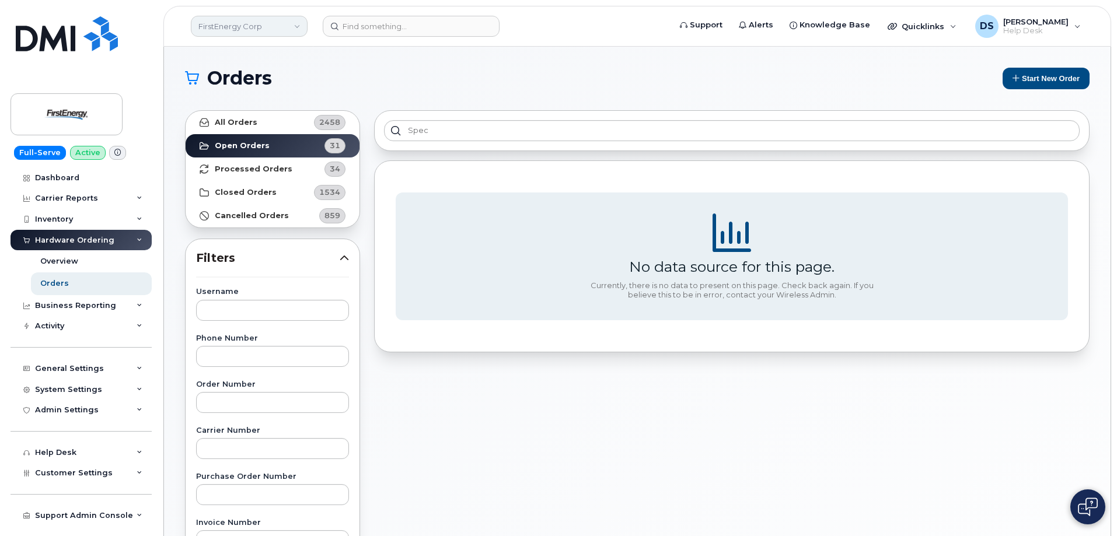
click at [294, 23] on link "FirstEnergy Corp" at bounding box center [249, 26] width 117 height 21
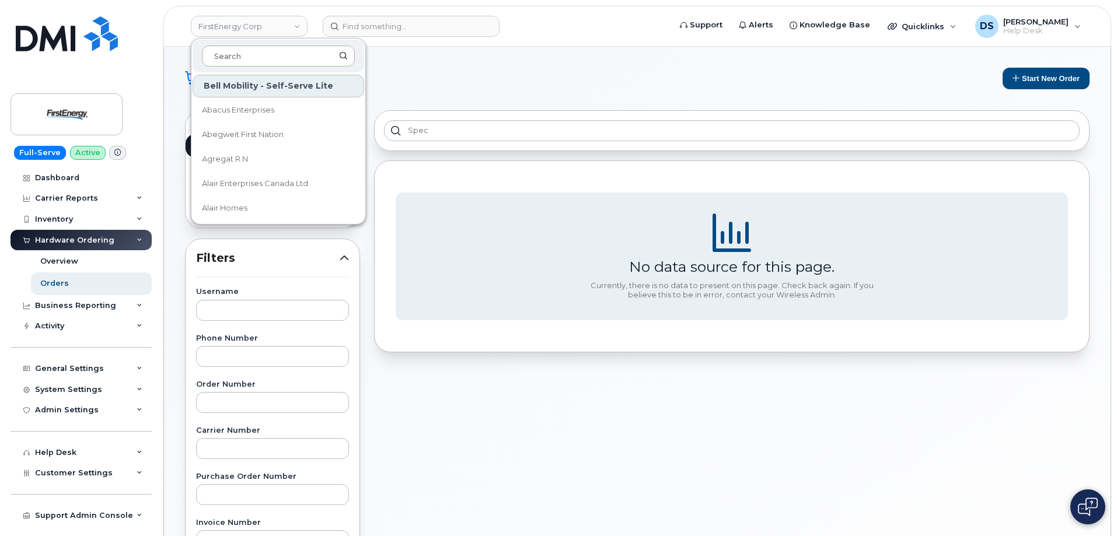
click at [253, 55] on input at bounding box center [278, 56] width 153 height 21
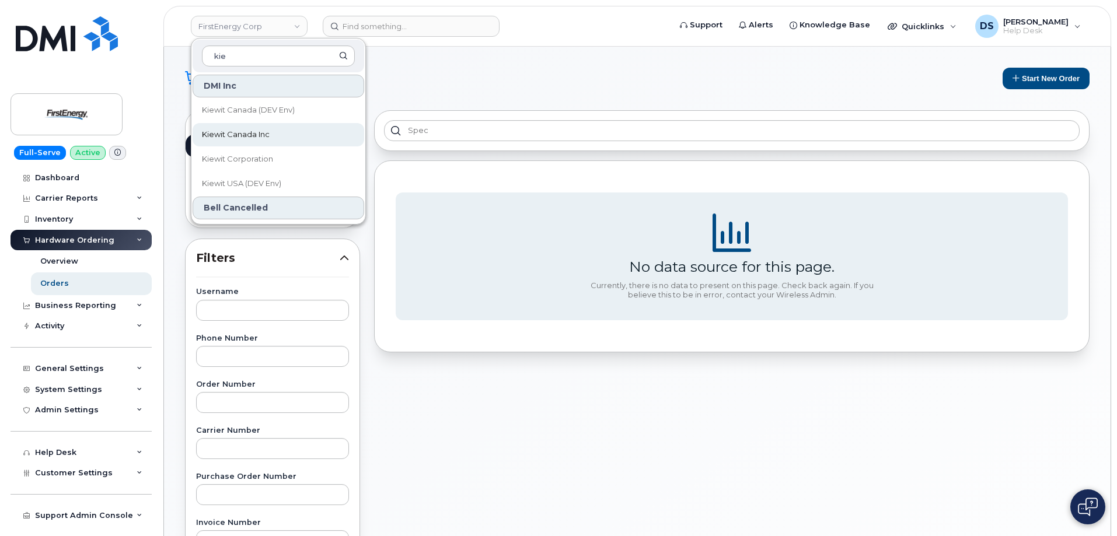
type input "kie"
click at [245, 134] on span "Kiewit Canada Inc" at bounding box center [236, 135] width 68 height 12
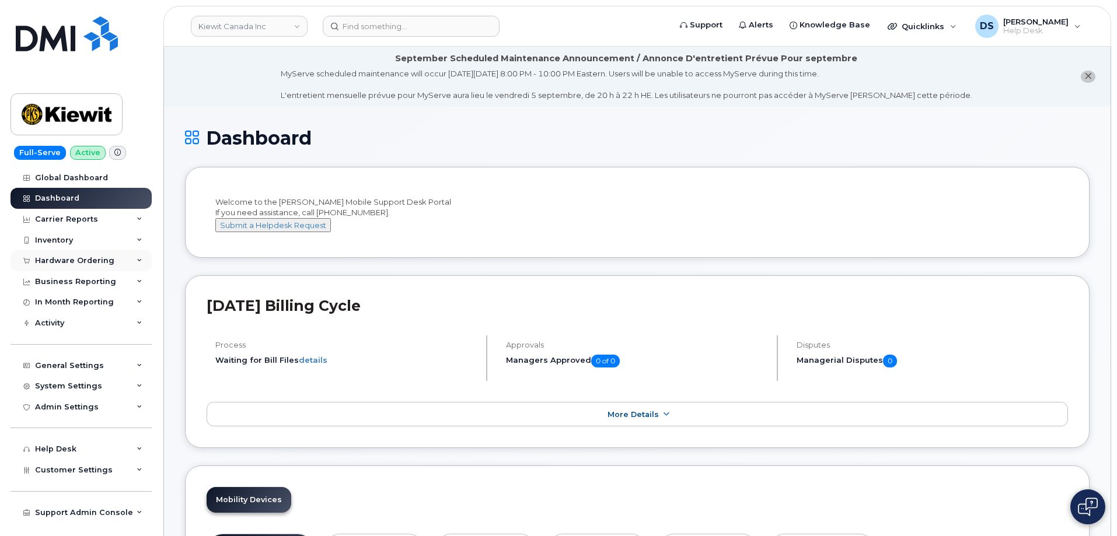
click at [140, 257] on div "Hardware Ordering" at bounding box center [81, 260] width 141 height 21
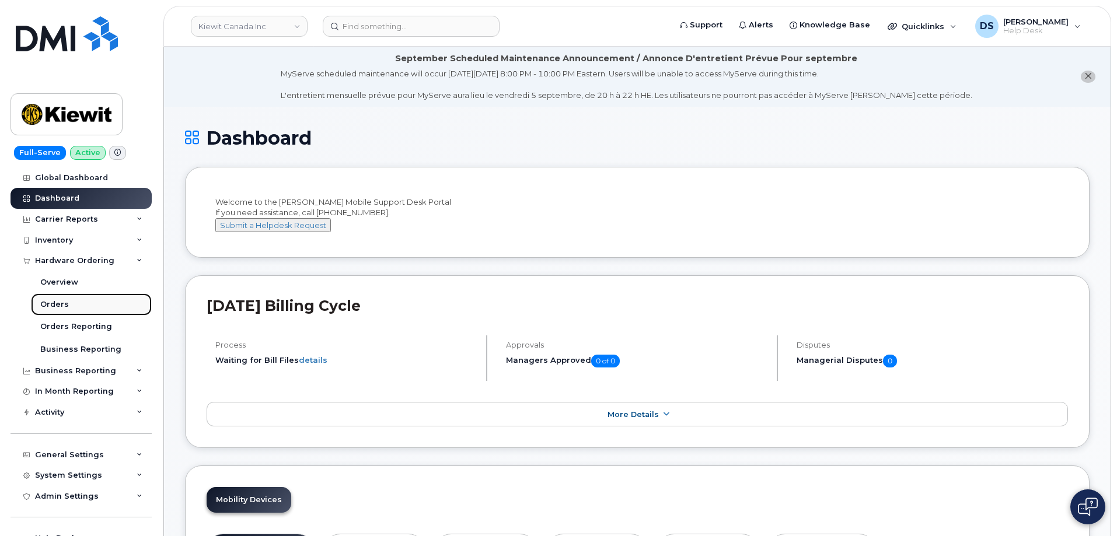
click at [64, 298] on link "Orders" at bounding box center [91, 305] width 121 height 22
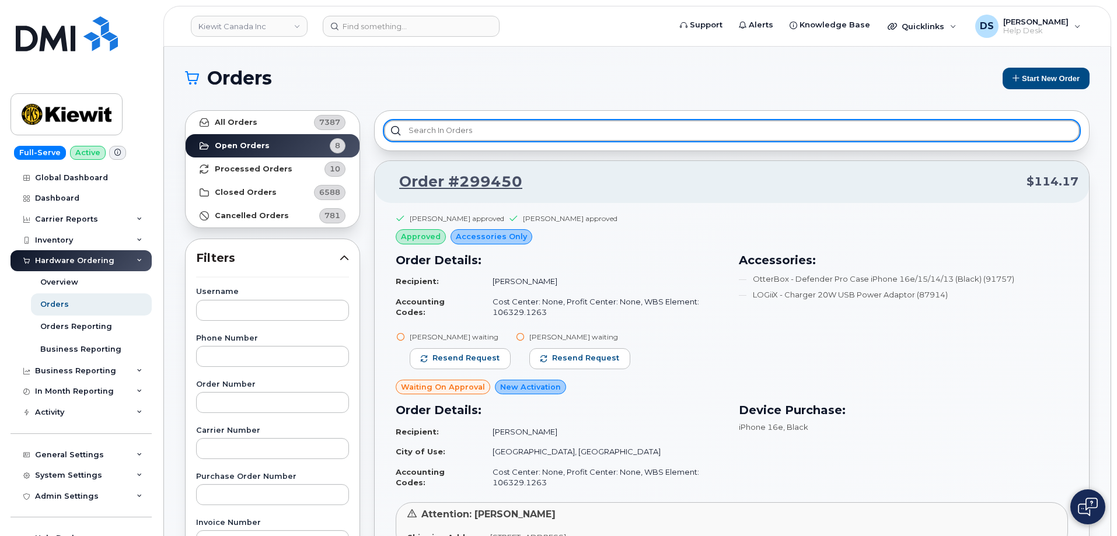
click at [449, 126] on input "text" at bounding box center [732, 130] width 696 height 21
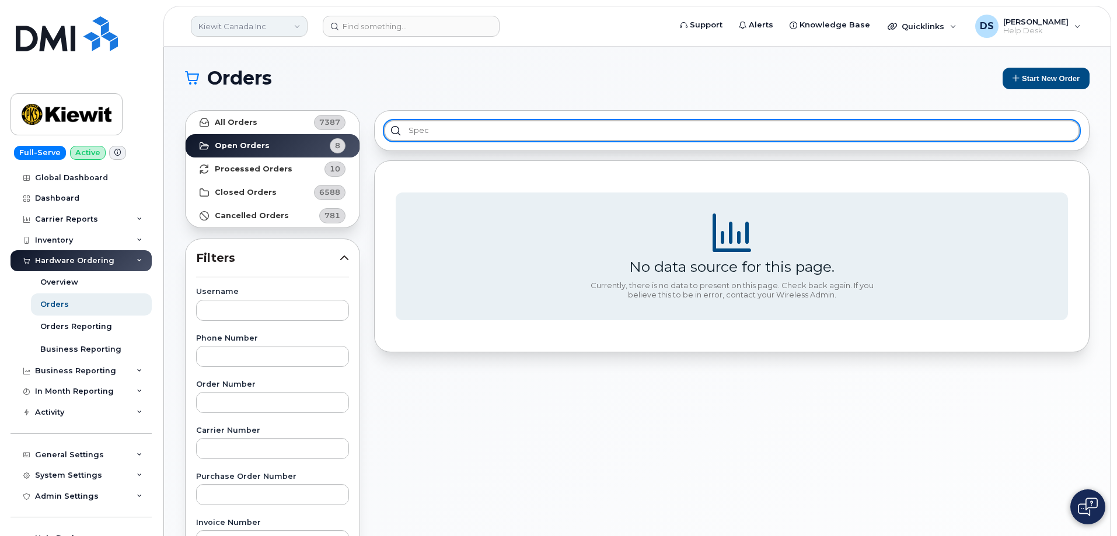
type input "spec"
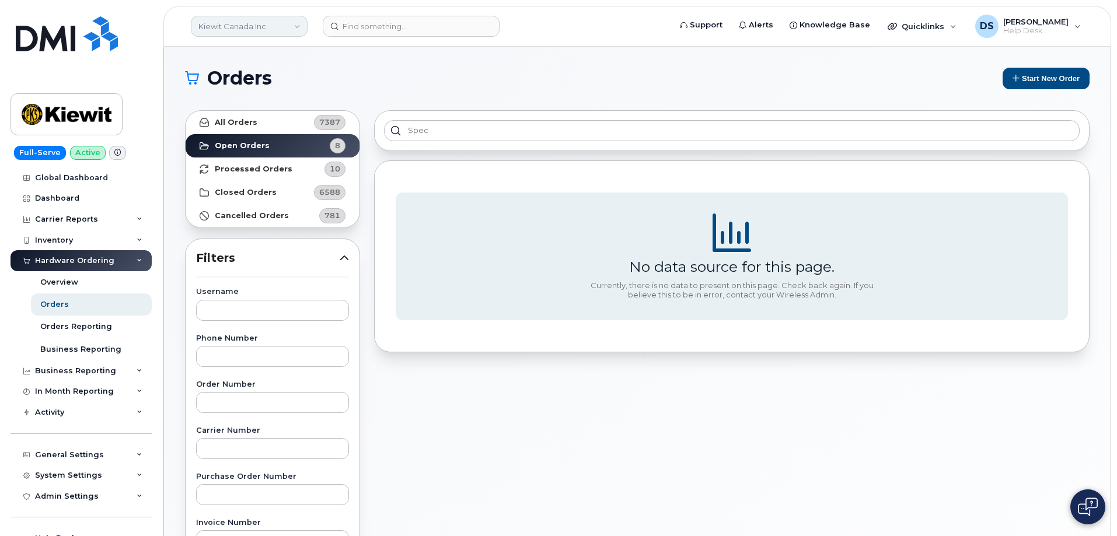
click at [301, 25] on link "Kiewit Canada Inc" at bounding box center [249, 26] width 117 height 21
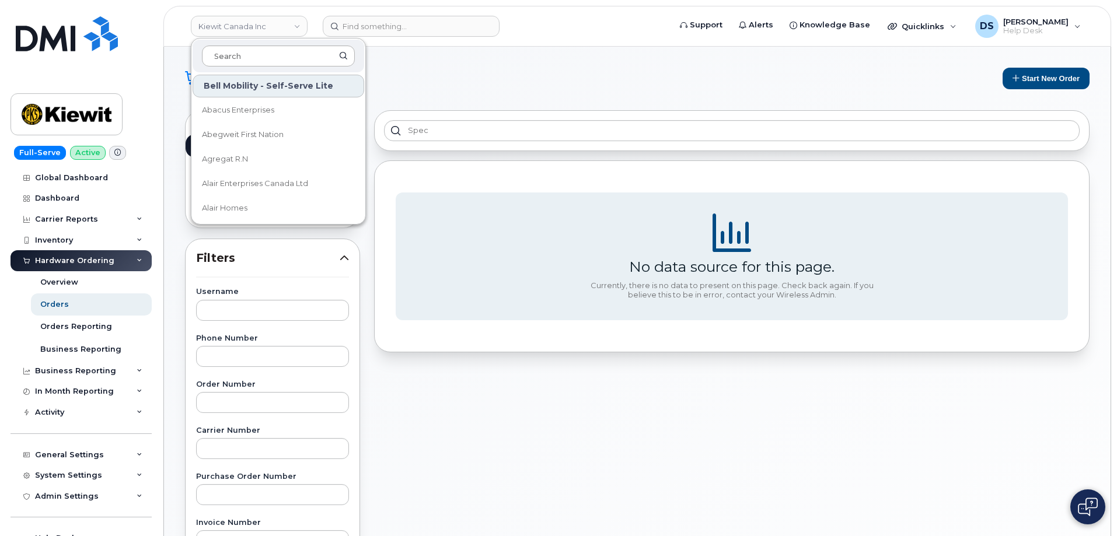
click at [252, 53] on input at bounding box center [278, 56] width 153 height 21
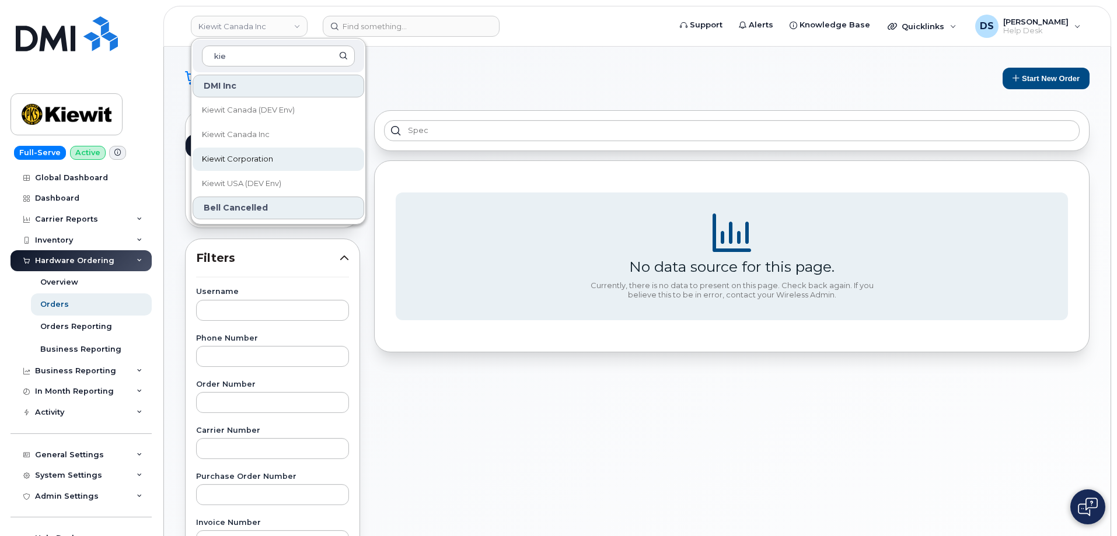
type input "kie"
click at [260, 154] on span "Kiewit Corporation" at bounding box center [237, 160] width 71 height 12
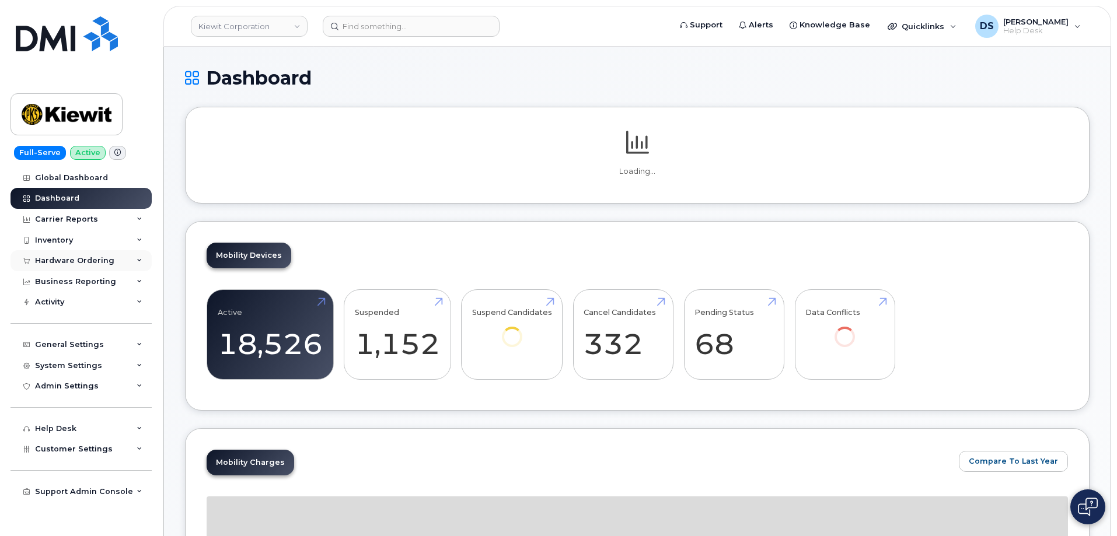
click at [141, 259] on icon at bounding box center [140, 261] width 6 height 6
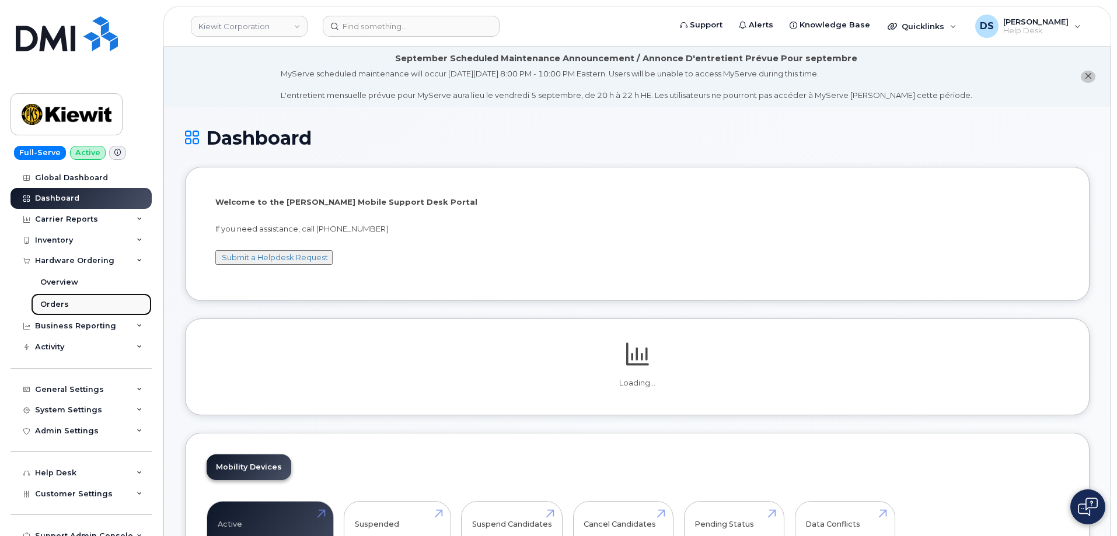
click at [56, 303] on div "Orders" at bounding box center [54, 304] width 29 height 11
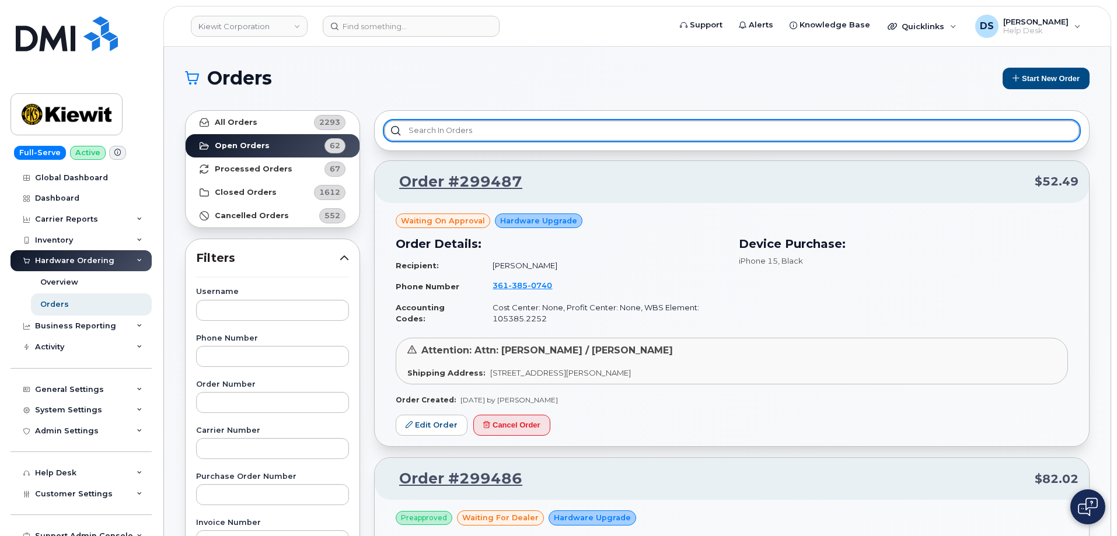
drag, startPoint x: 454, startPoint y: 128, endPoint x: 501, endPoint y: 126, distance: 46.7
click at [457, 127] on input "text" at bounding box center [732, 130] width 696 height 21
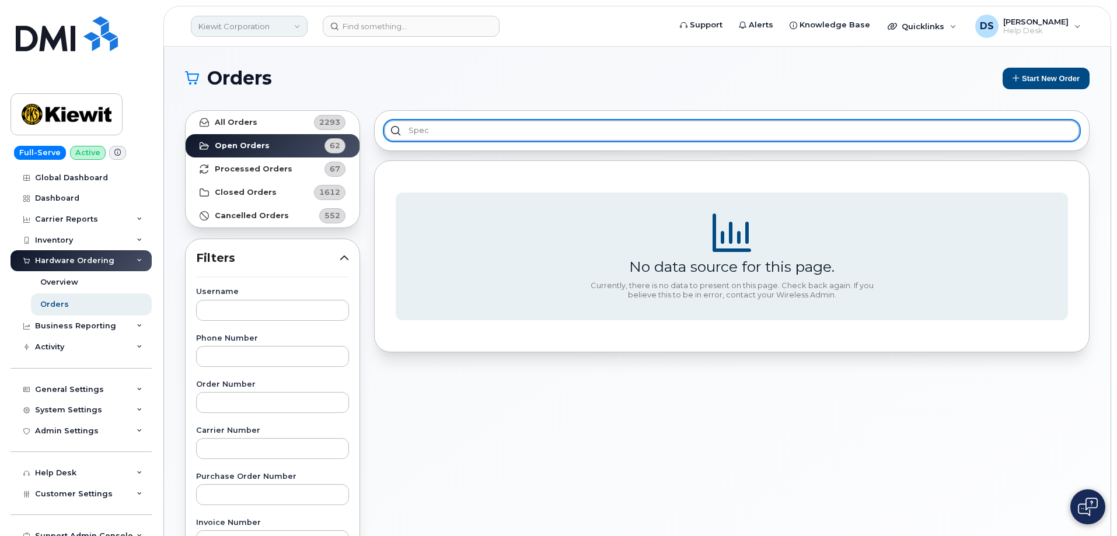
type input "spec"
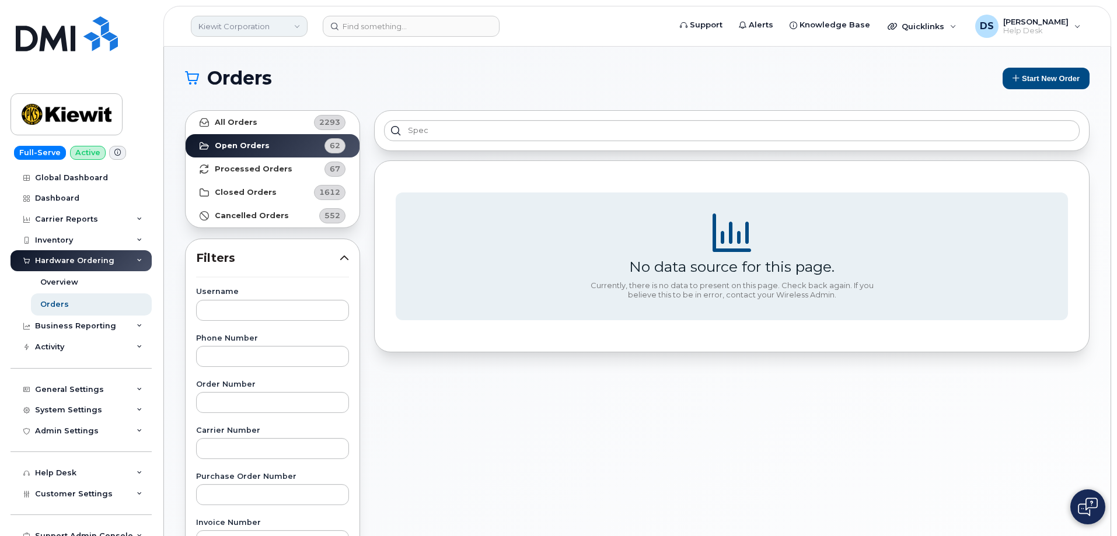
click at [296, 26] on link "Kiewit Corporation" at bounding box center [249, 26] width 117 height 21
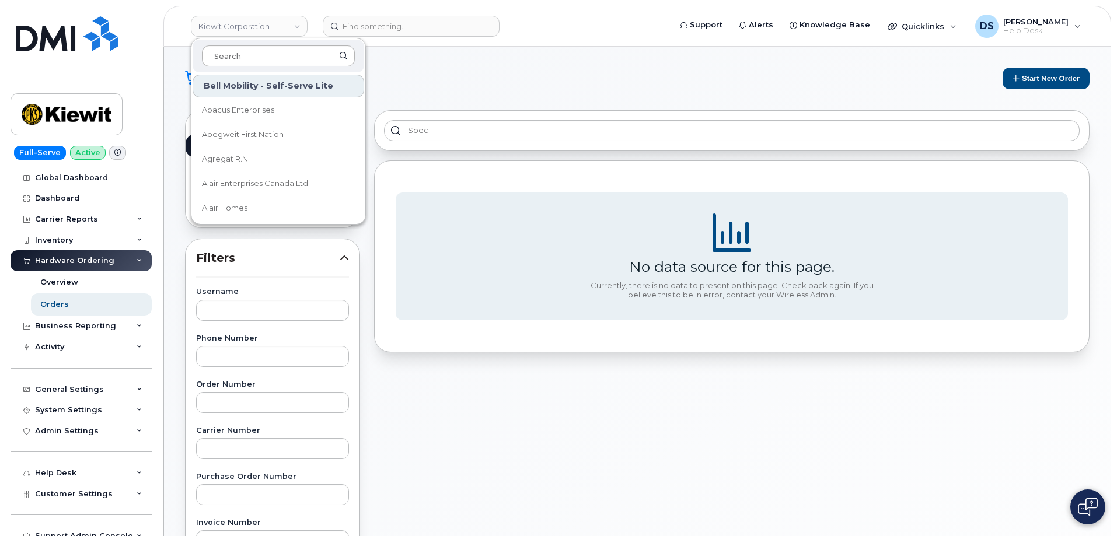
drag, startPoint x: 257, startPoint y: 57, endPoint x: 281, endPoint y: 60, distance: 23.5
click at [267, 53] on input at bounding box center [278, 56] width 153 height 21
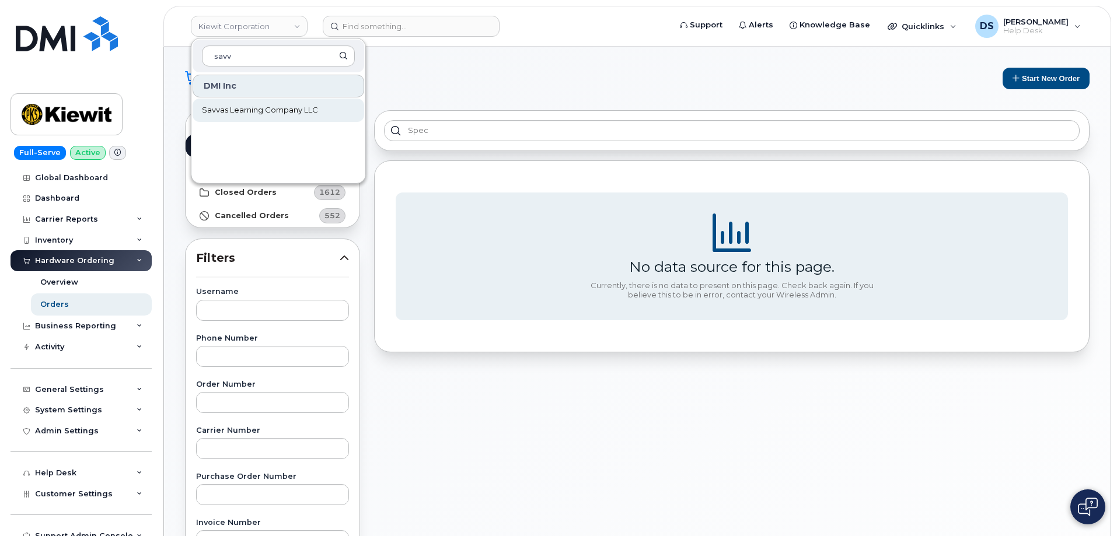
type input "savv"
click at [257, 111] on span "Savvas Learning Company LLC" at bounding box center [260, 110] width 116 height 12
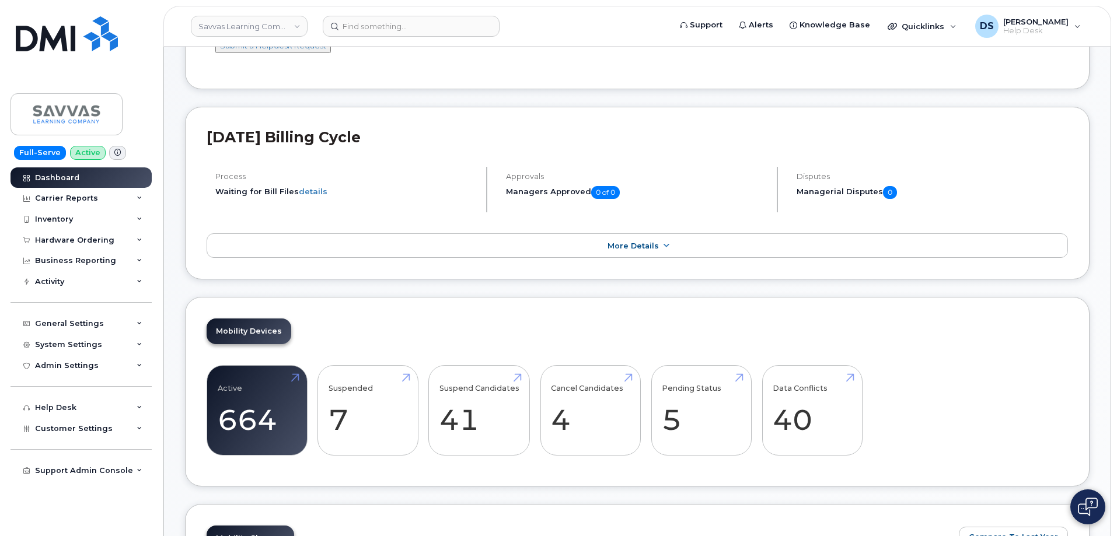
scroll to position [175, 0]
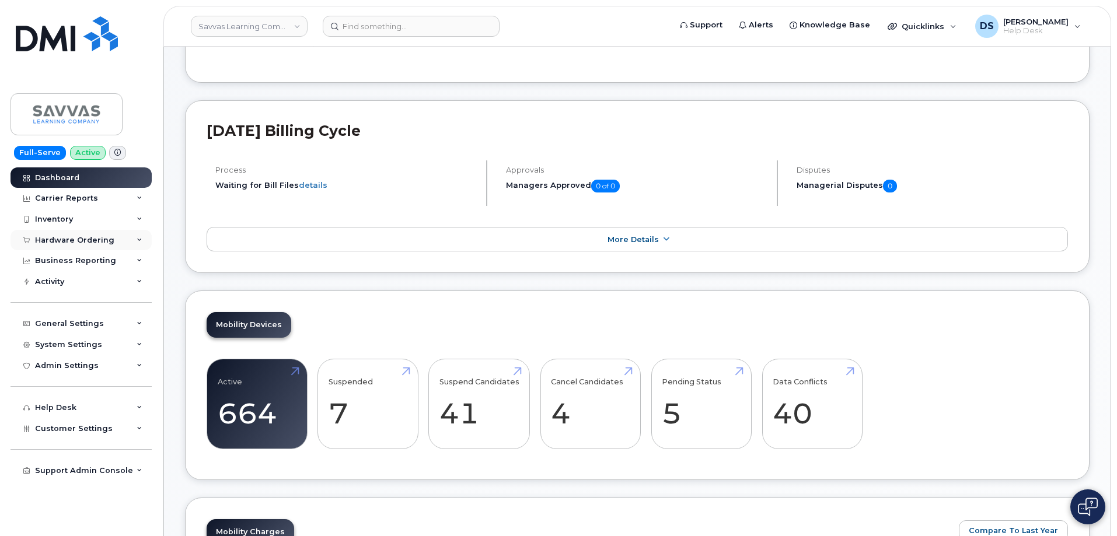
click at [141, 239] on icon at bounding box center [140, 241] width 6 height 6
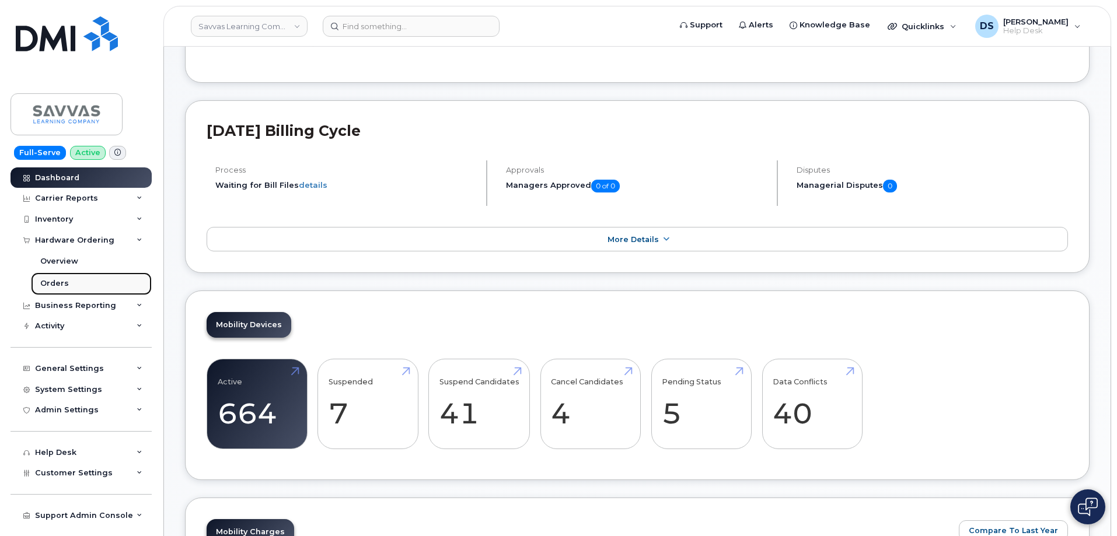
click at [67, 280] on link "Orders" at bounding box center [91, 284] width 121 height 22
